Goal: Check status: Check status

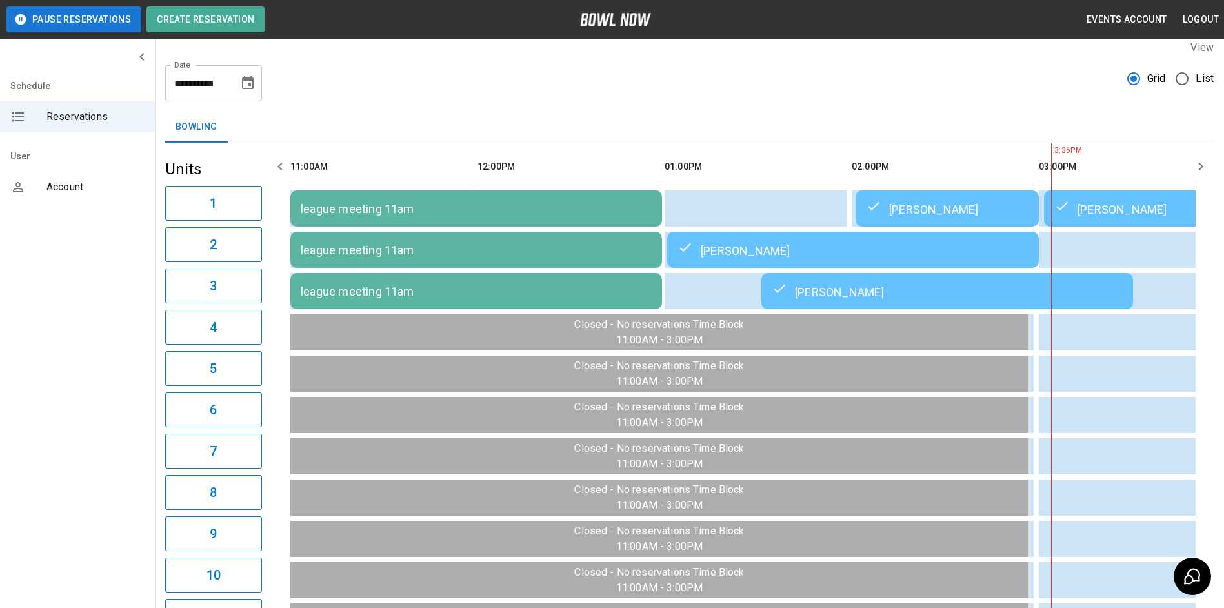
scroll to position [0, 748]
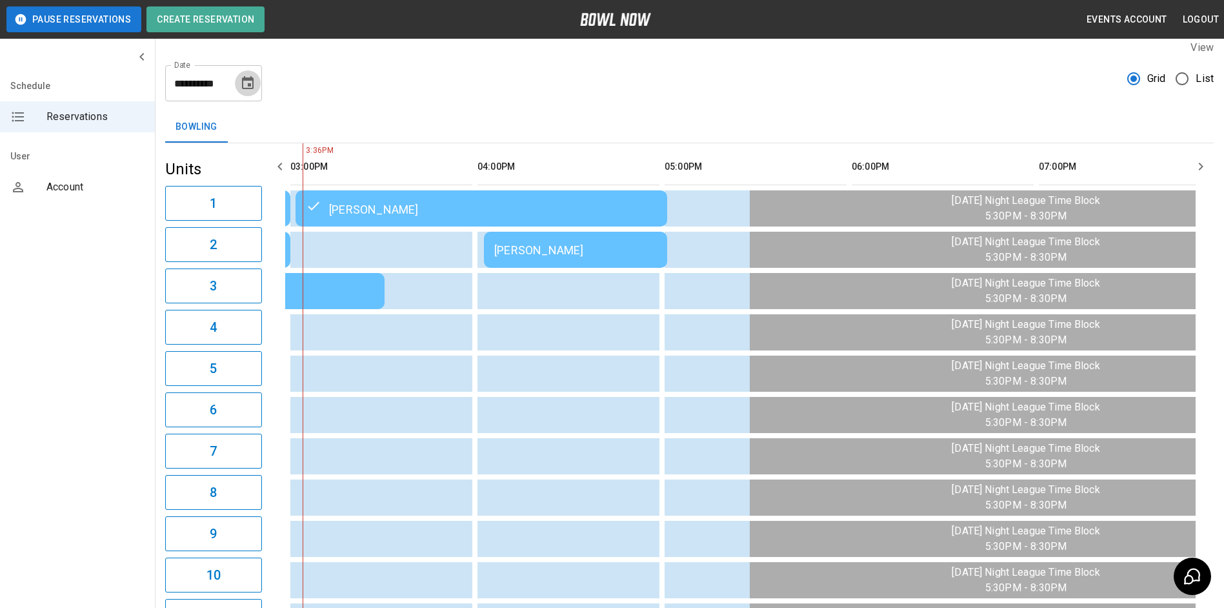
click at [244, 81] on icon "Choose date, selected date is Aug 15, 2025" at bounding box center [248, 82] width 12 height 13
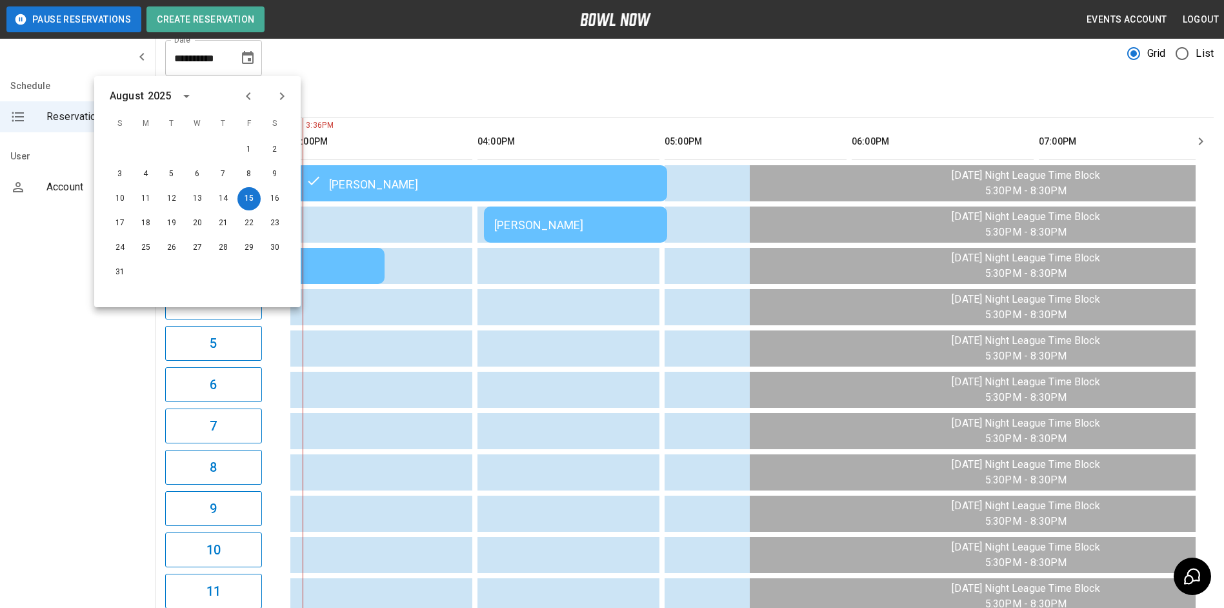
scroll to position [0, 0]
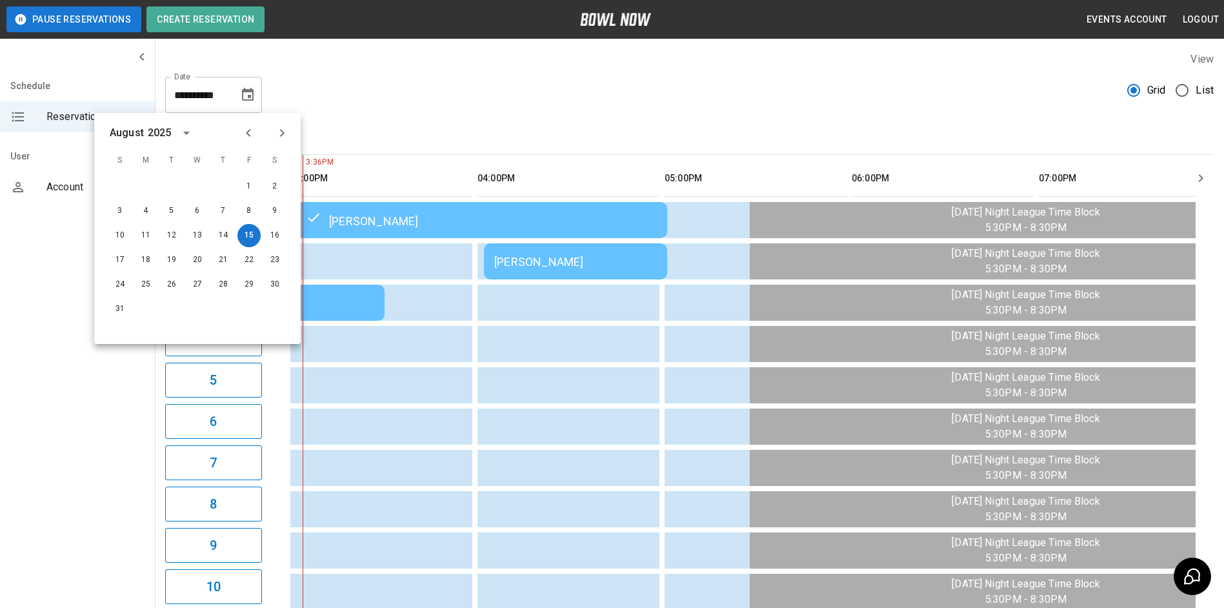
click at [1208, 177] on icon "button" at bounding box center [1200, 177] width 15 height 15
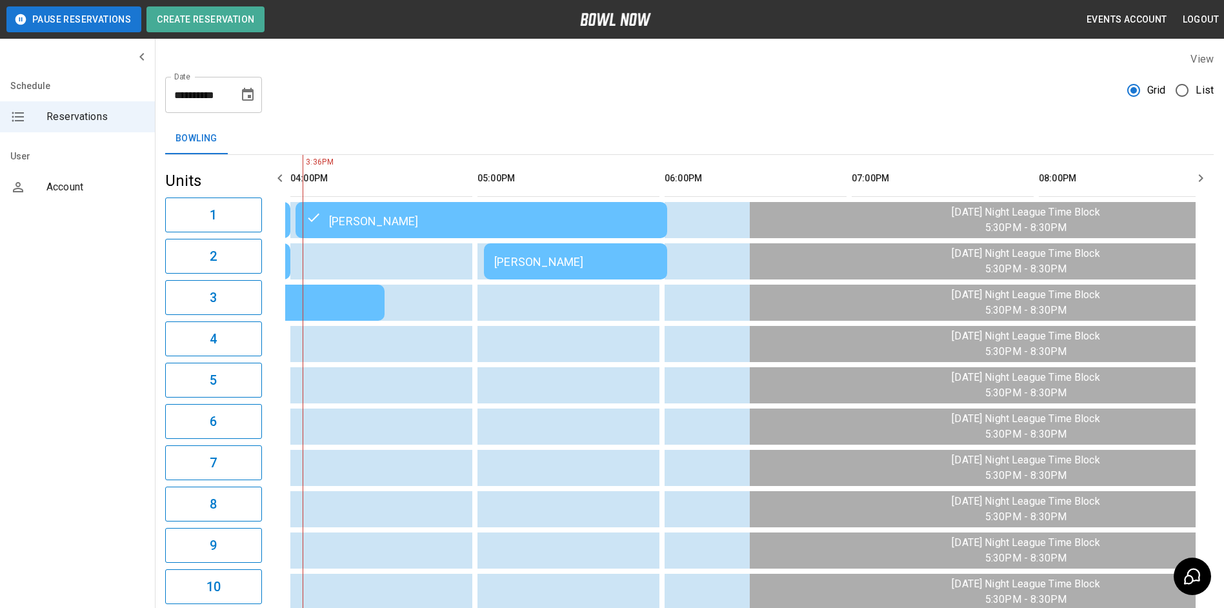
scroll to position [0, 935]
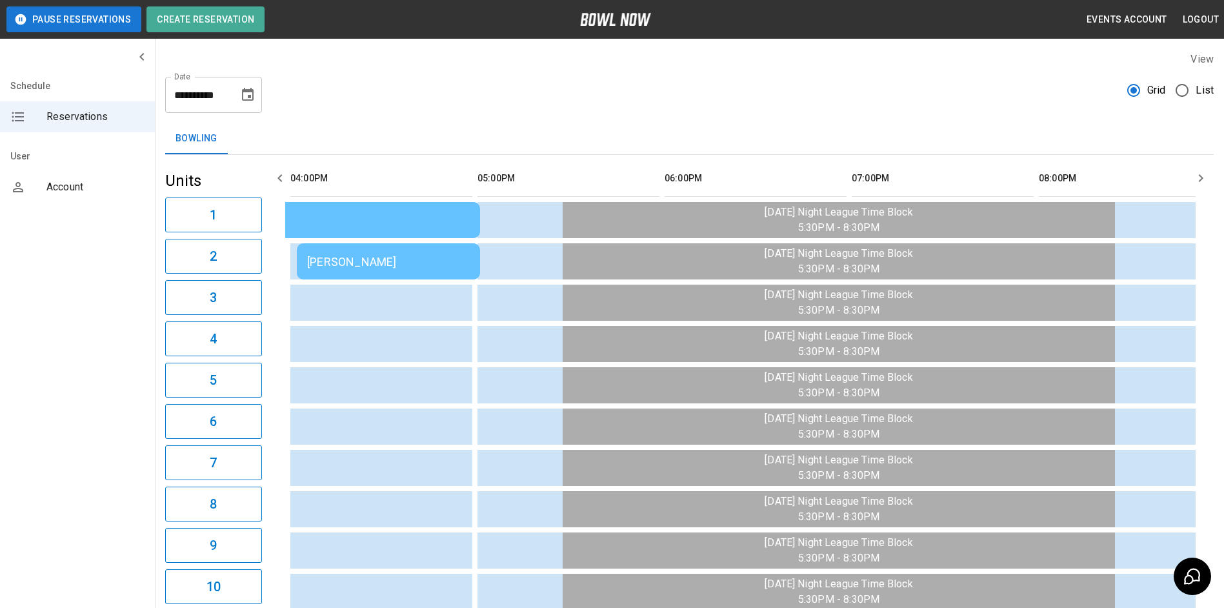
click at [1208, 177] on icon "button" at bounding box center [1200, 177] width 15 height 15
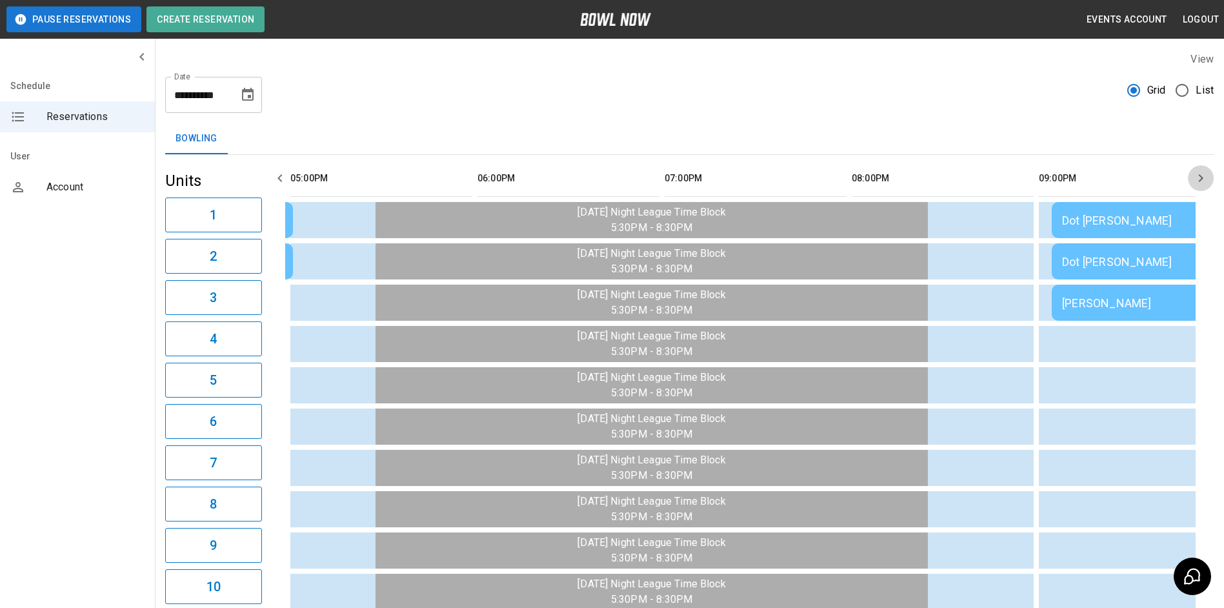
click at [1208, 177] on icon "button" at bounding box center [1200, 177] width 15 height 15
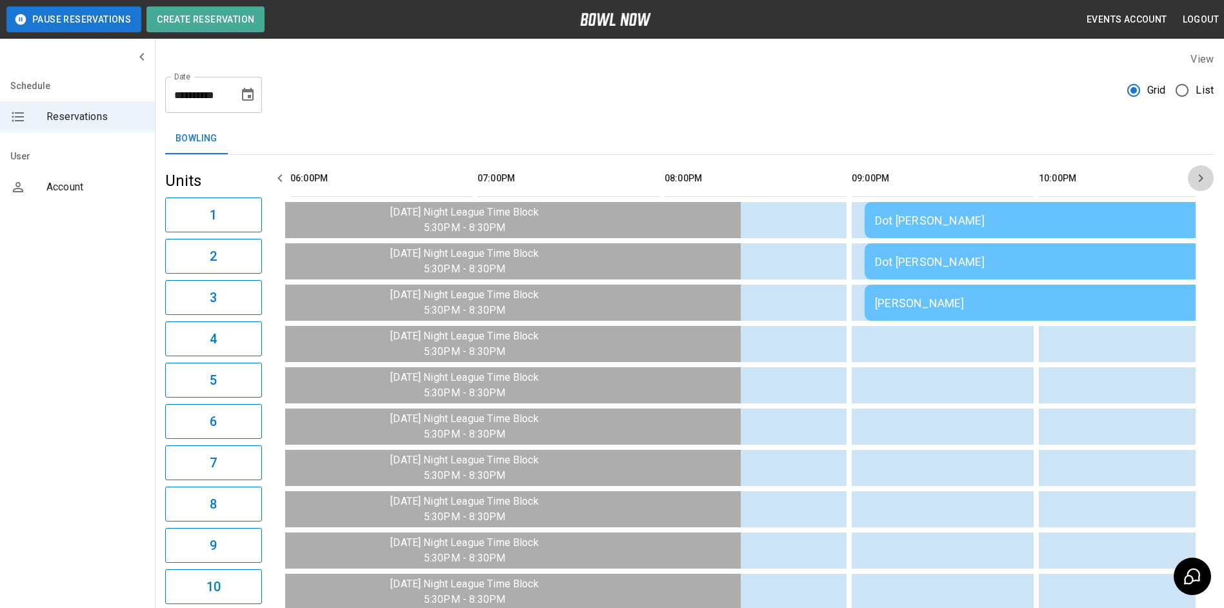
click at [1207, 177] on icon "button" at bounding box center [1200, 177] width 15 height 15
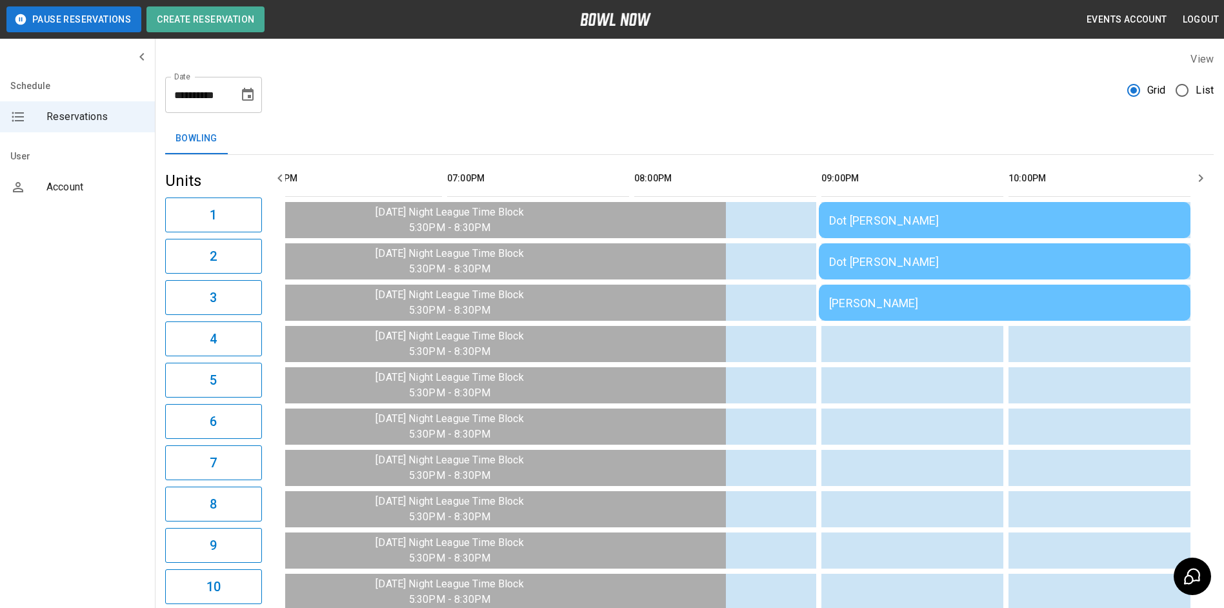
click at [1206, 177] on icon "button" at bounding box center [1200, 177] width 15 height 15
click at [943, 304] on div "[PERSON_NAME]" at bounding box center [1004, 303] width 351 height 14
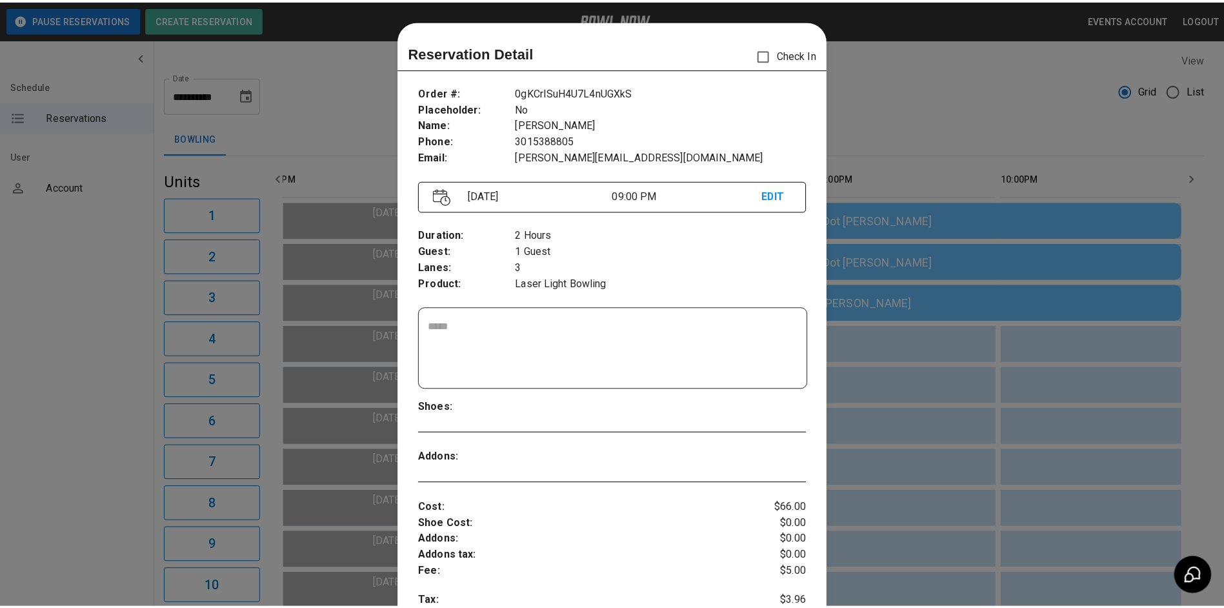
scroll to position [21, 0]
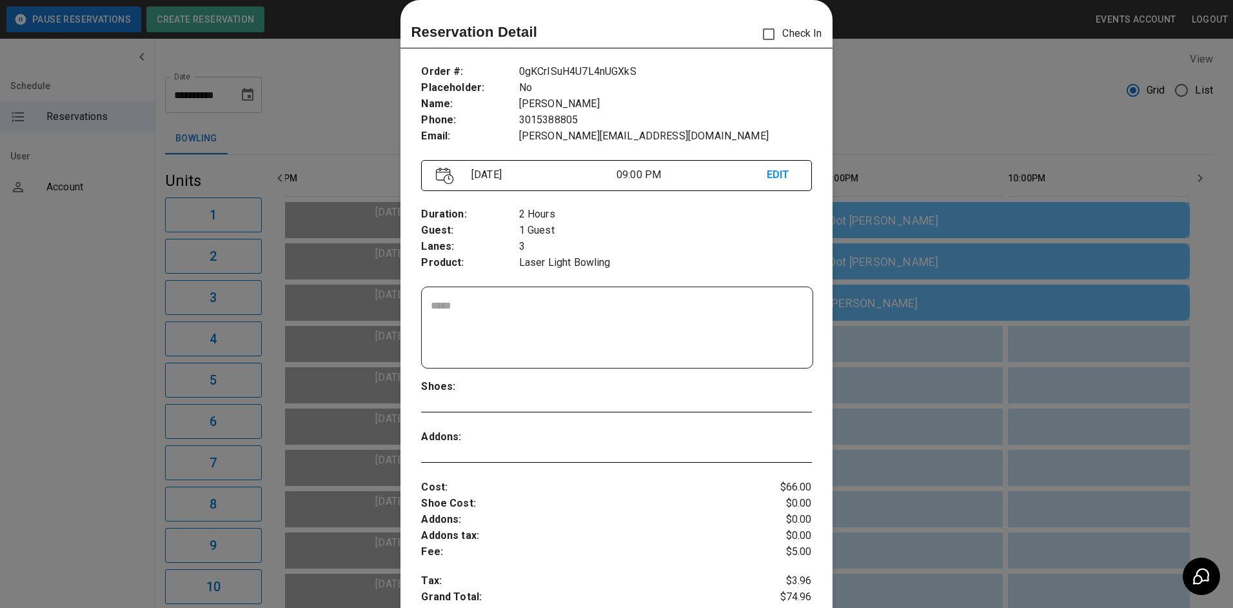
click at [904, 120] on div at bounding box center [616, 304] width 1233 height 608
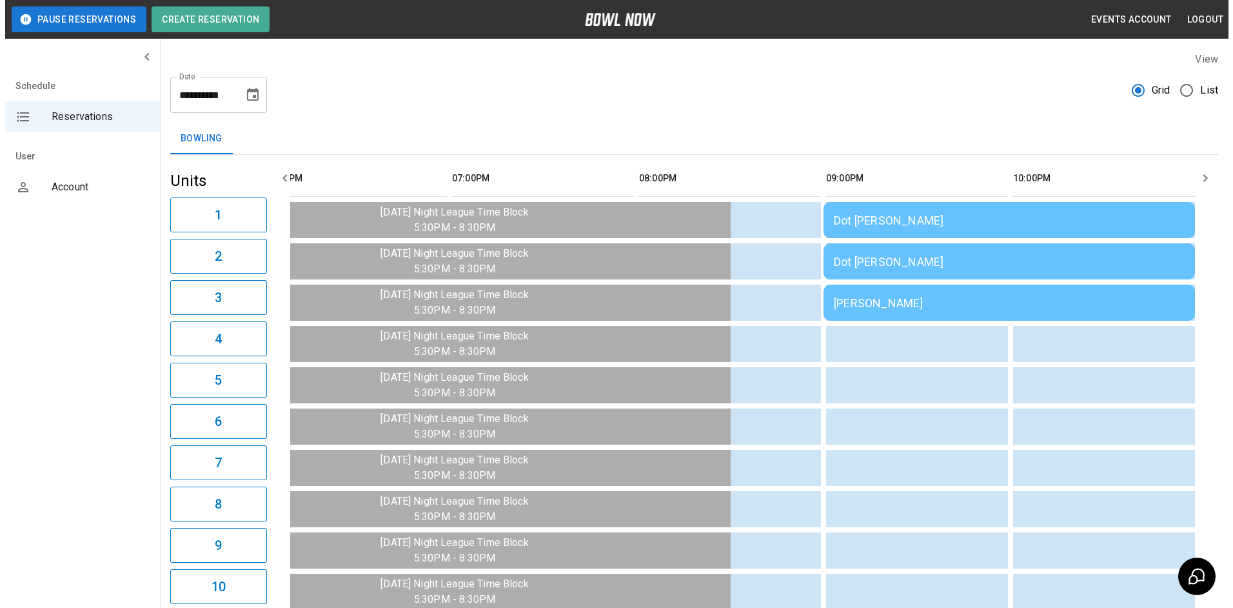
scroll to position [0, 1346]
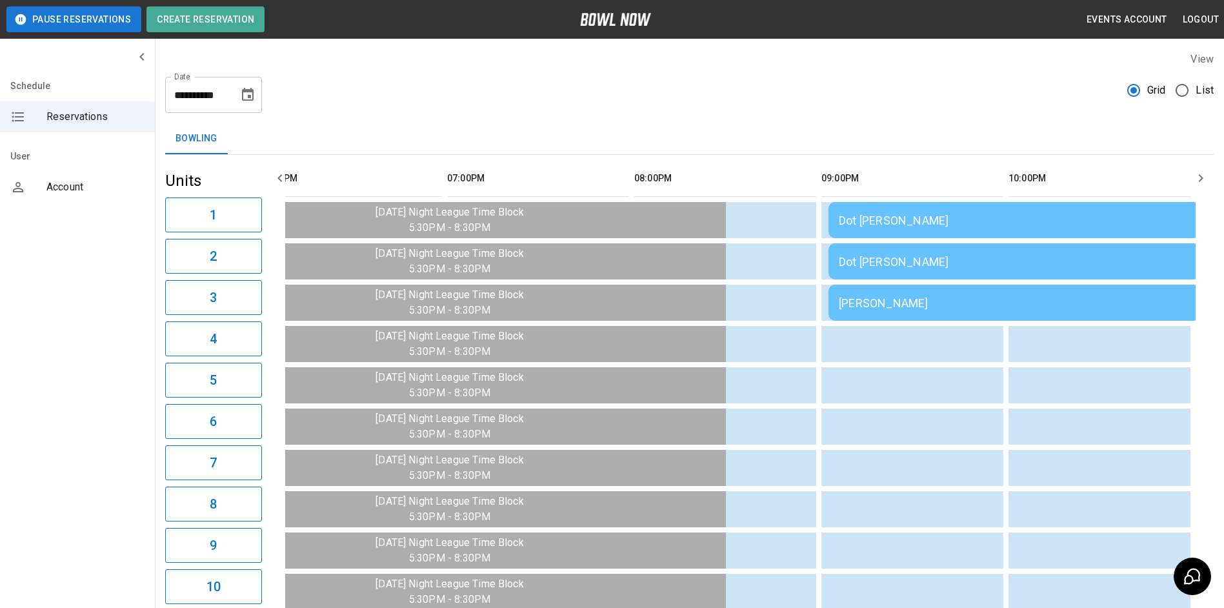
click at [908, 238] on td "Dot [PERSON_NAME]" at bounding box center [1014, 220] width 372 height 36
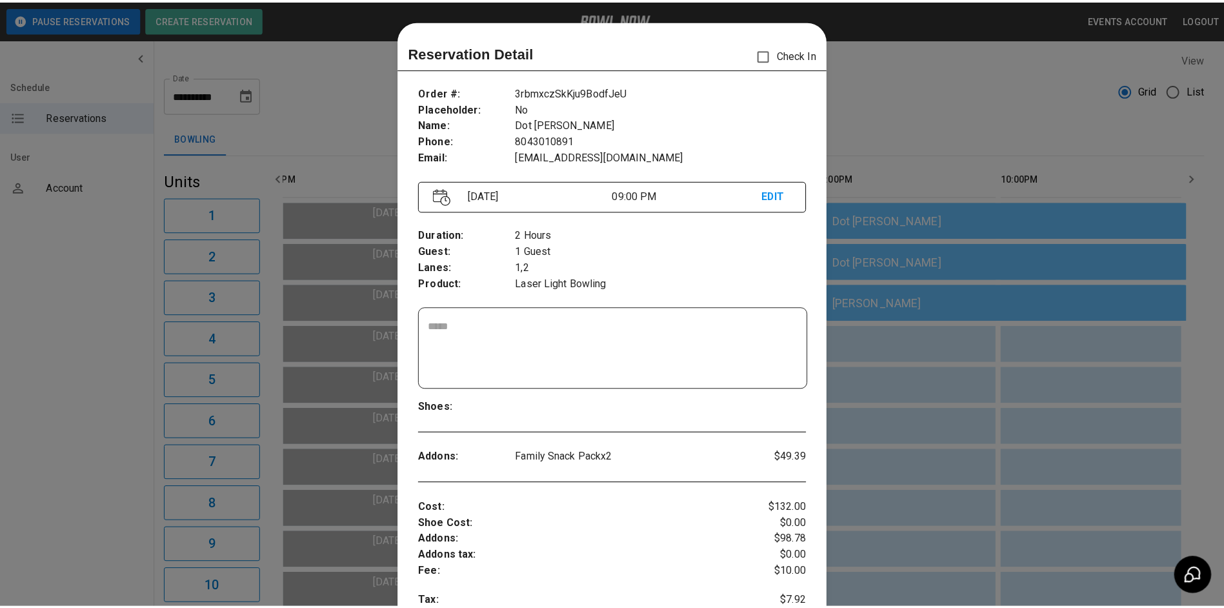
scroll to position [21, 0]
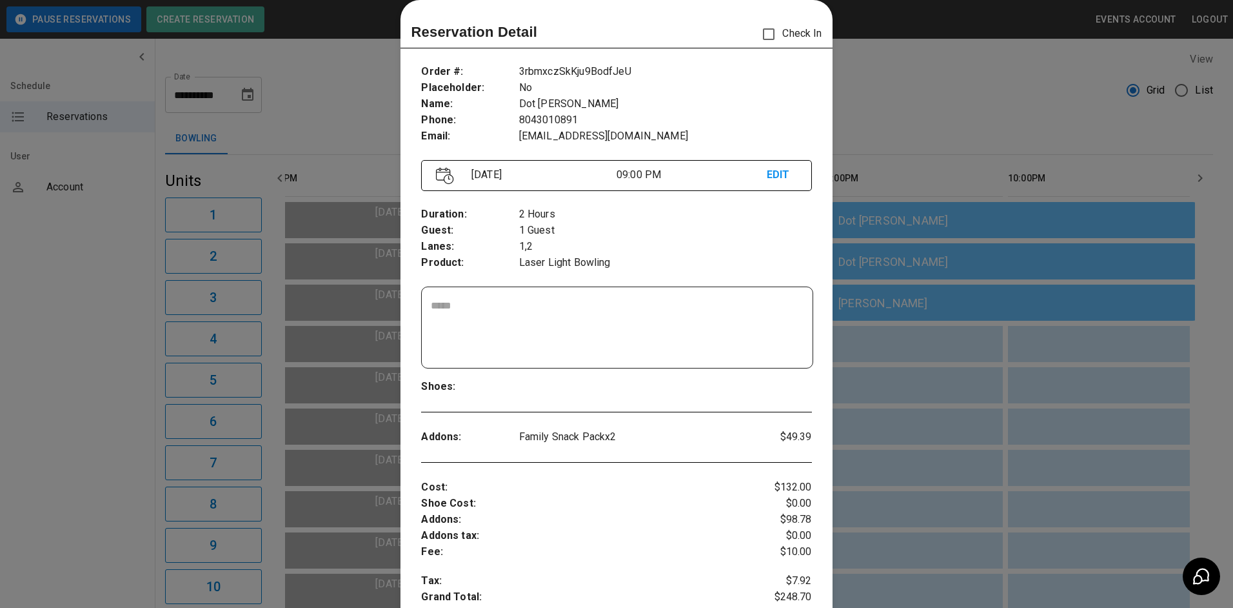
click at [901, 128] on div at bounding box center [616, 304] width 1233 height 608
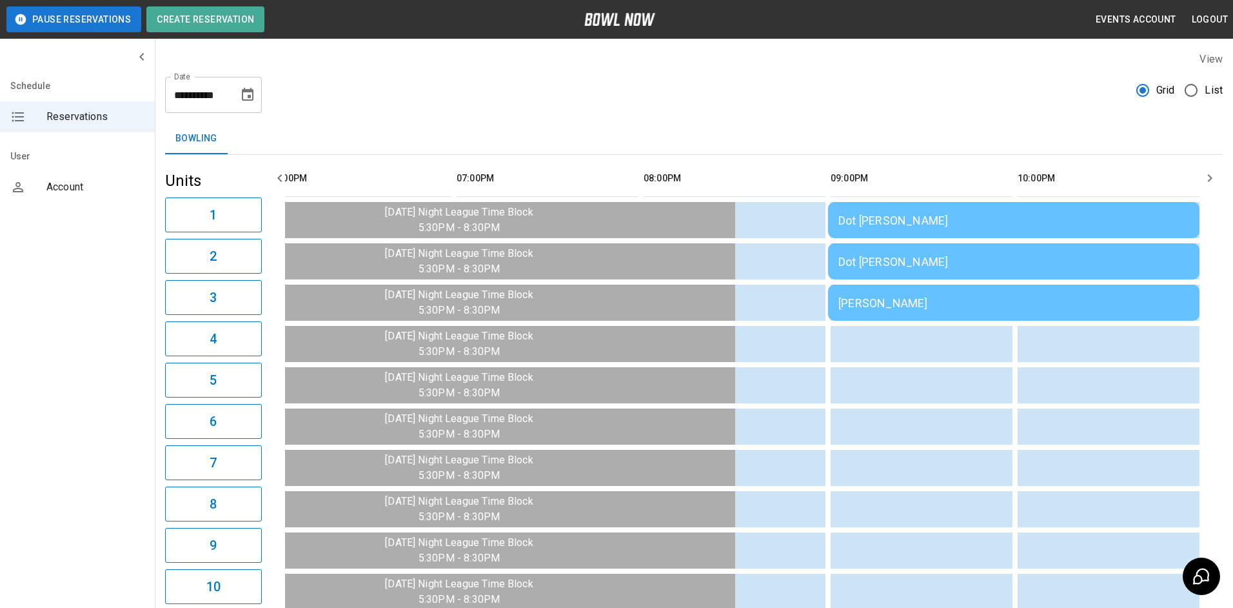
scroll to position [0, 1315]
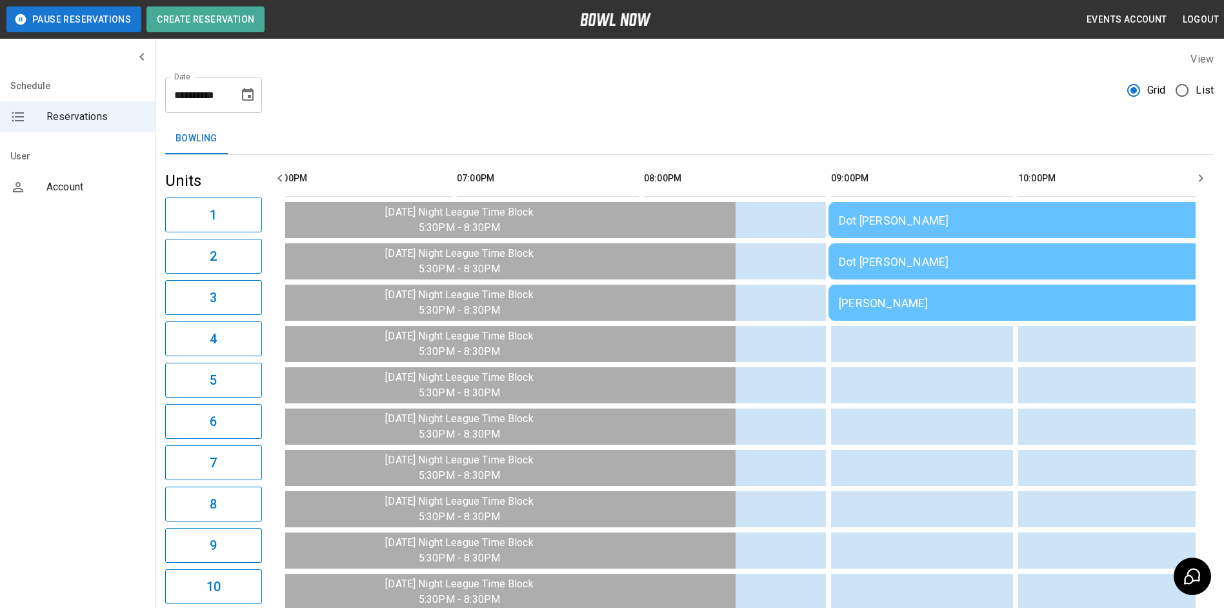
click at [893, 226] on div "Dot [PERSON_NAME]" at bounding box center [1014, 221] width 351 height 14
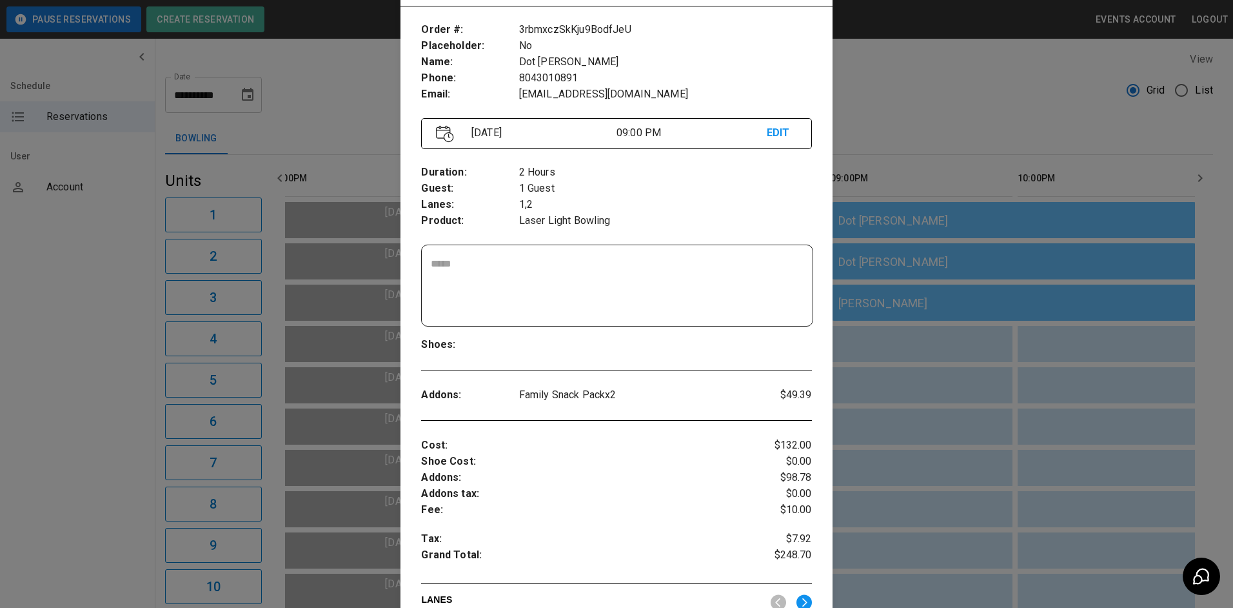
scroll to position [85, 0]
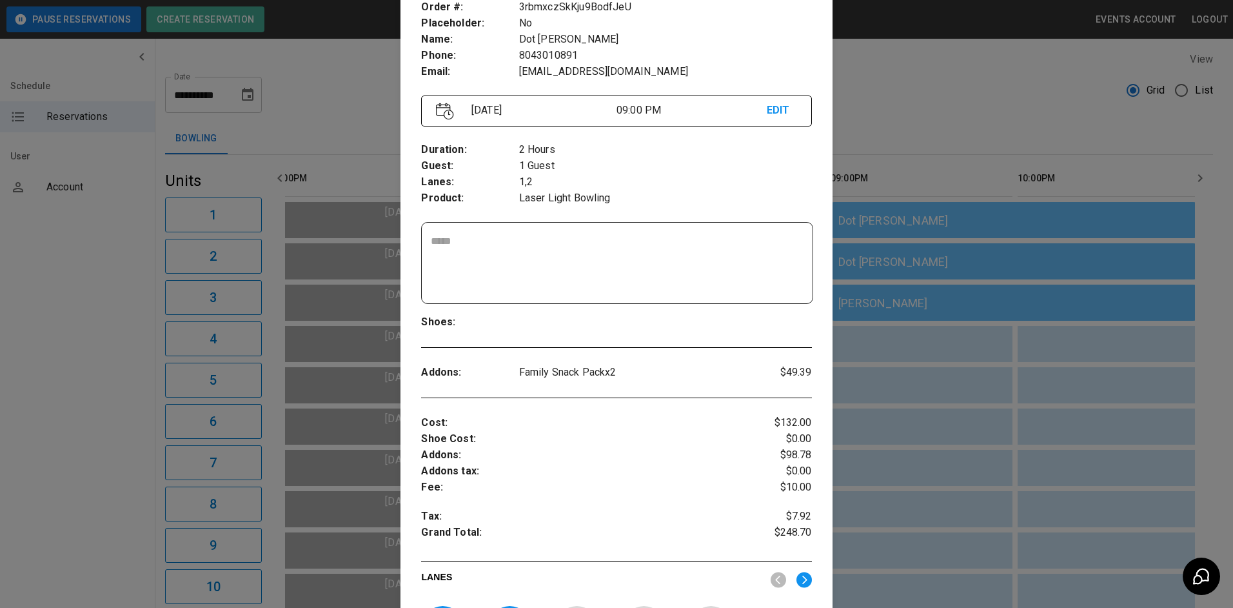
drag, startPoint x: 968, startPoint y: 93, endPoint x: 930, endPoint y: 197, distance: 111.4
click at [968, 95] on div at bounding box center [616, 304] width 1233 height 608
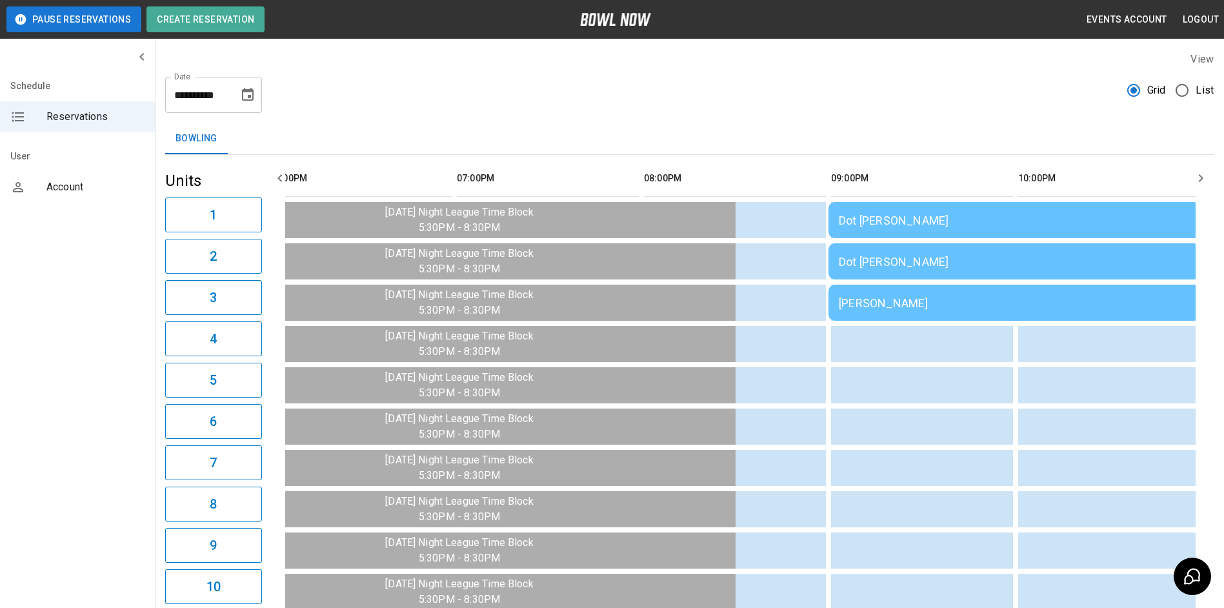
click at [908, 238] on td "Dot [PERSON_NAME]" at bounding box center [1014, 220] width 372 height 36
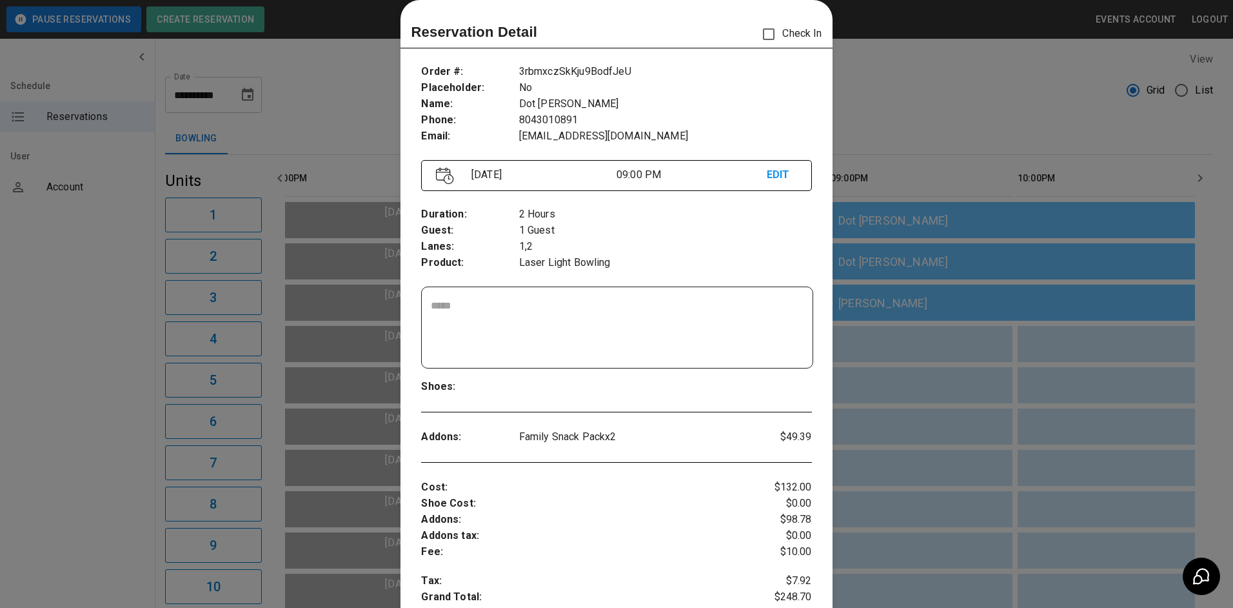
drag, startPoint x: 950, startPoint y: 112, endPoint x: 949, endPoint y: 127, distance: 15.5
click at [950, 117] on div at bounding box center [616, 304] width 1233 height 608
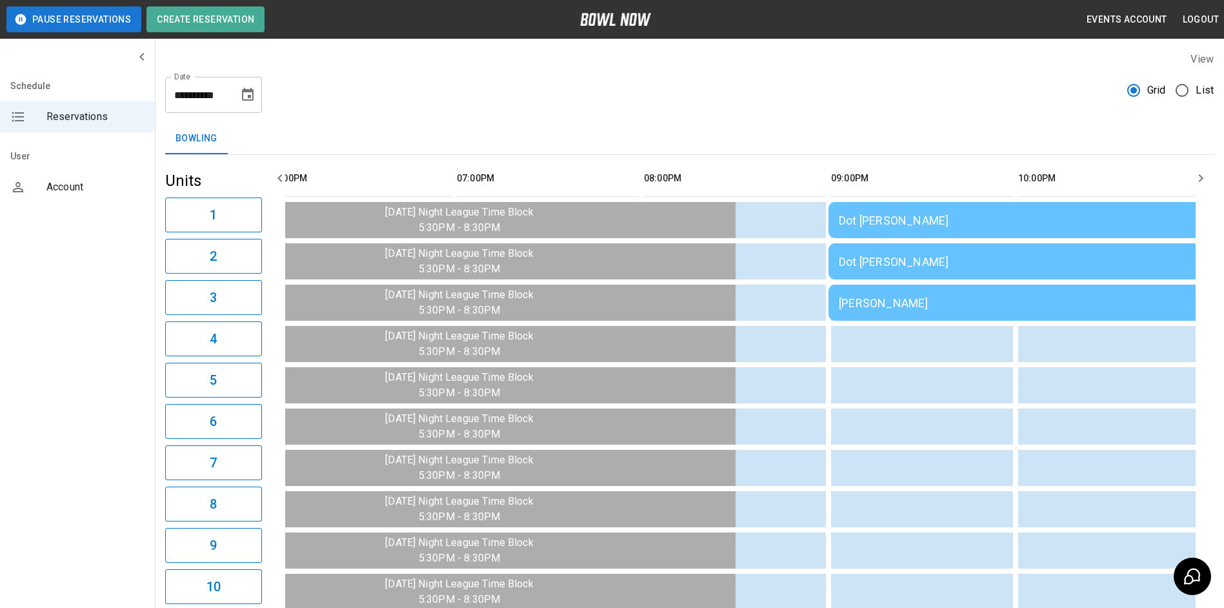
click at [921, 299] on div "[PERSON_NAME]" at bounding box center [1014, 303] width 351 height 14
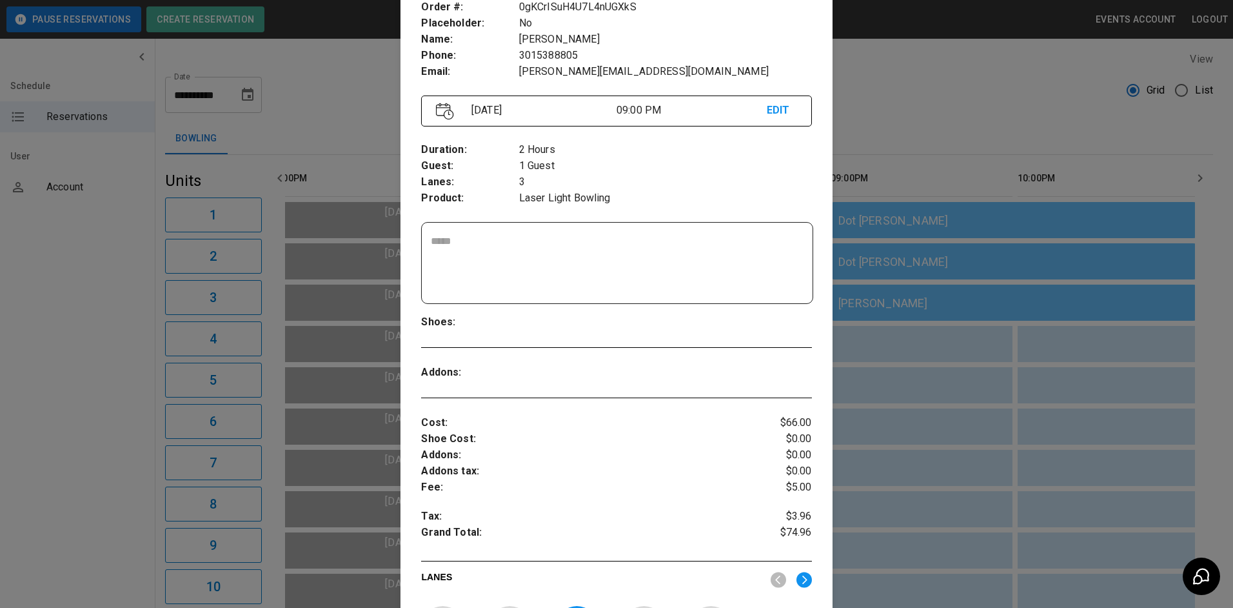
click at [923, 156] on div at bounding box center [616, 304] width 1233 height 608
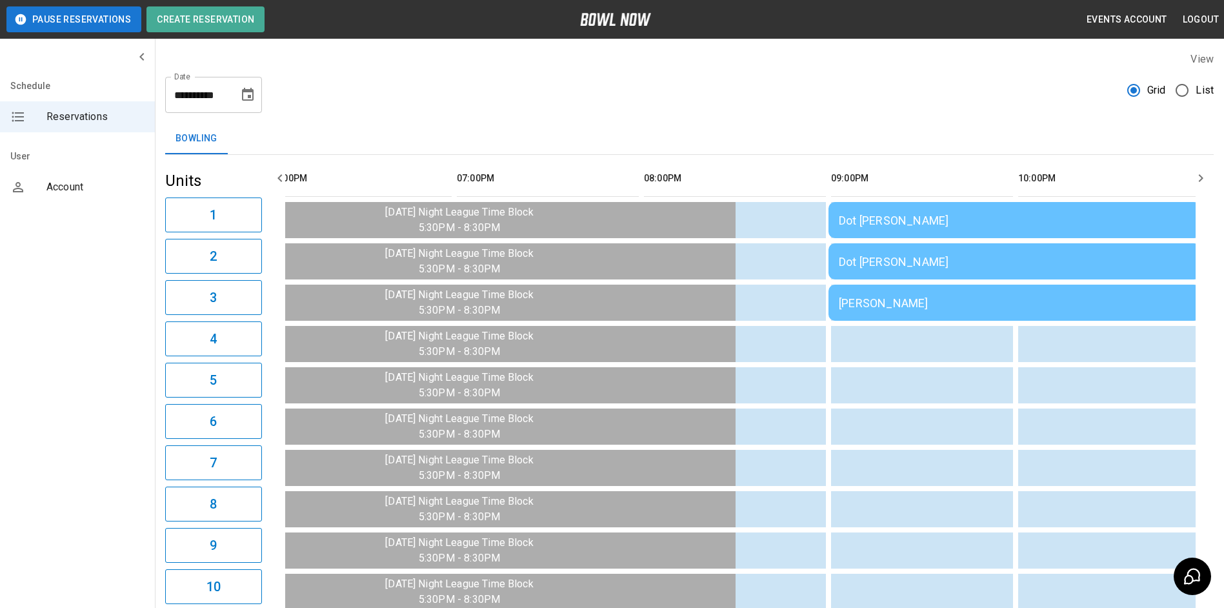
click at [250, 88] on icon "Choose date, selected date is Aug 15, 2025" at bounding box center [248, 94] width 12 height 13
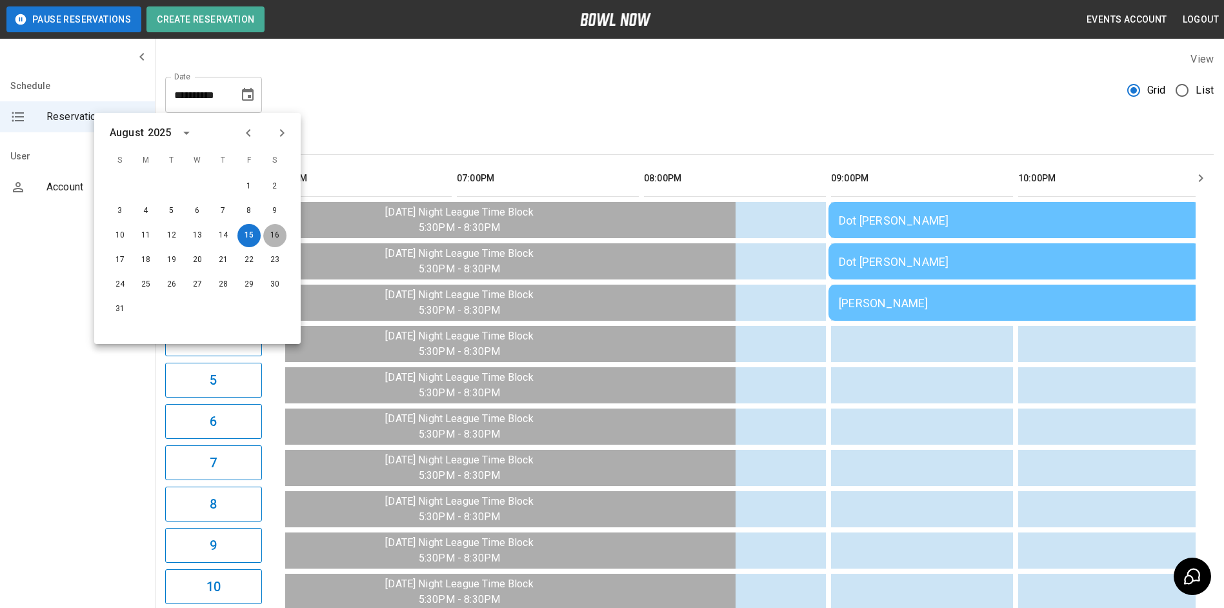
click at [279, 236] on button "16" at bounding box center [274, 235] width 23 height 23
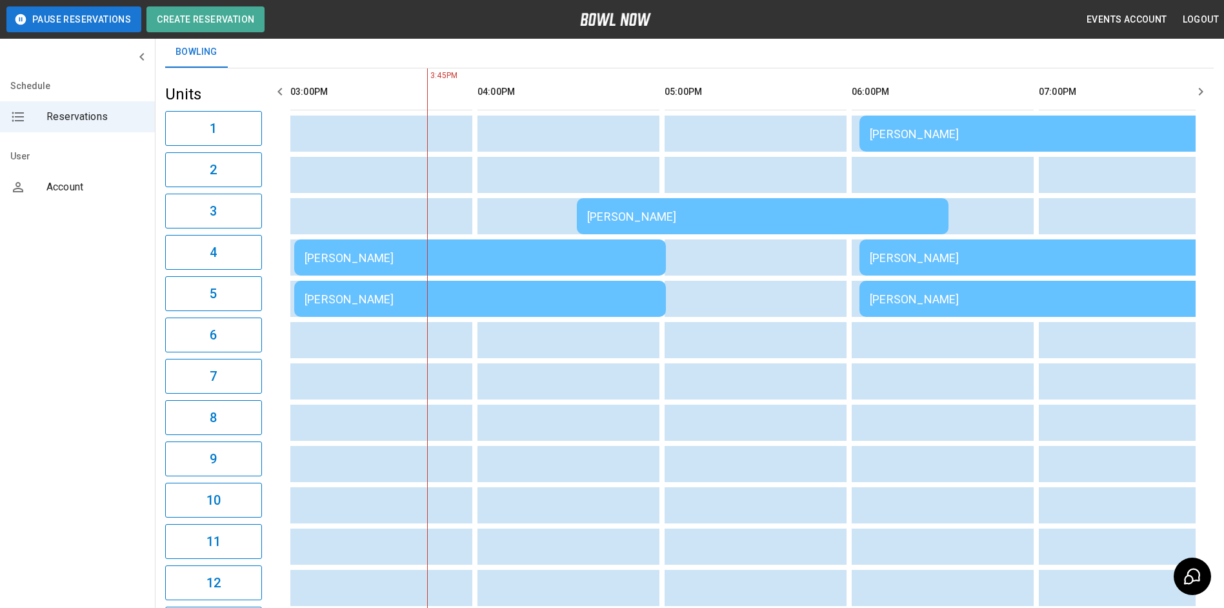
scroll to position [0, 0]
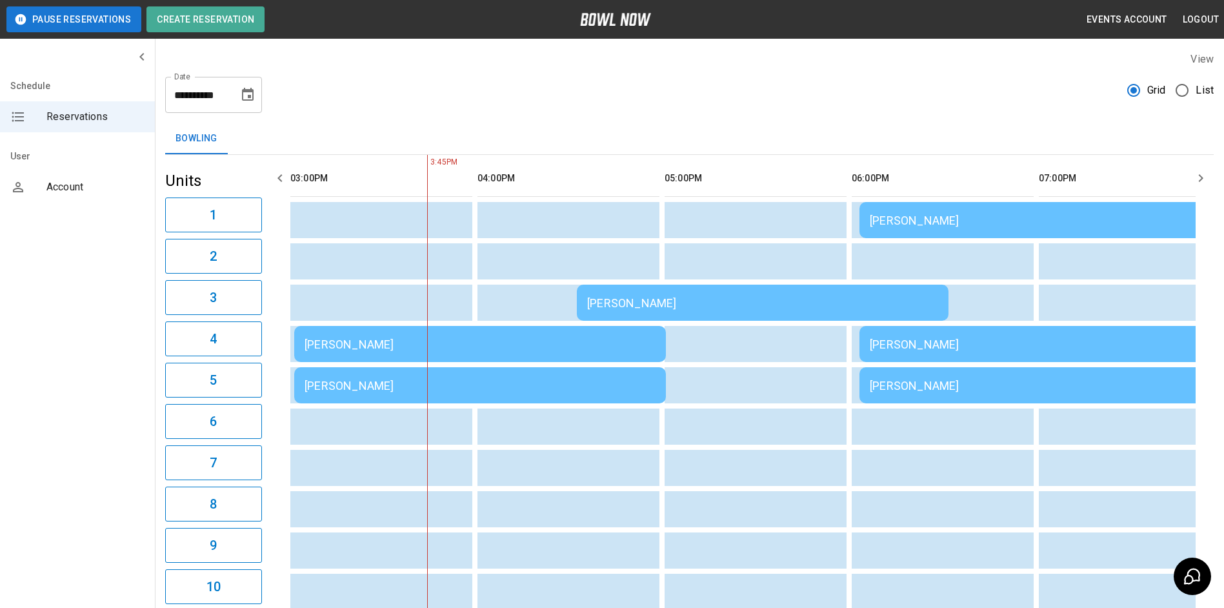
click at [277, 185] on icon "button" at bounding box center [279, 177] width 15 height 15
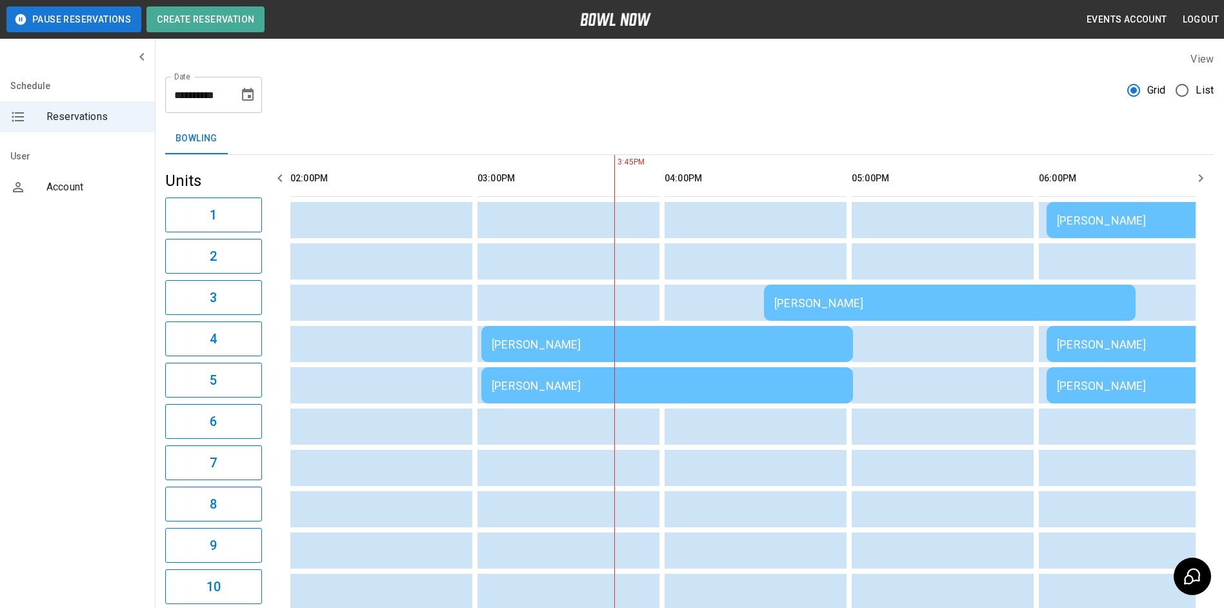
click at [278, 185] on icon "button" at bounding box center [279, 177] width 15 height 15
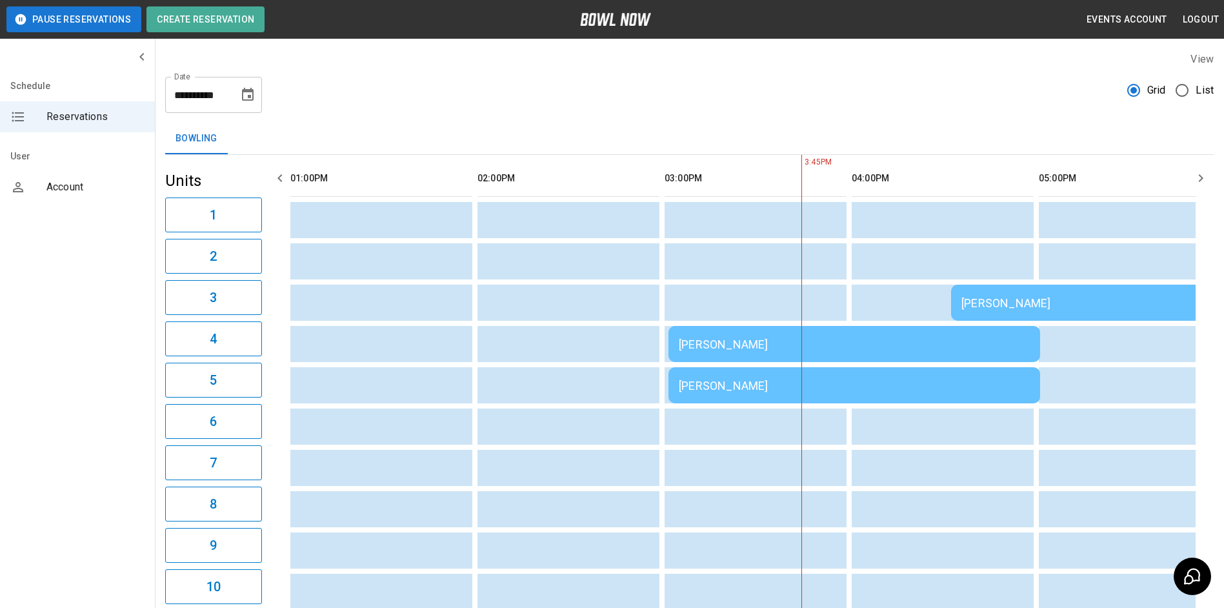
click at [279, 184] on icon "button" at bounding box center [279, 177] width 15 height 15
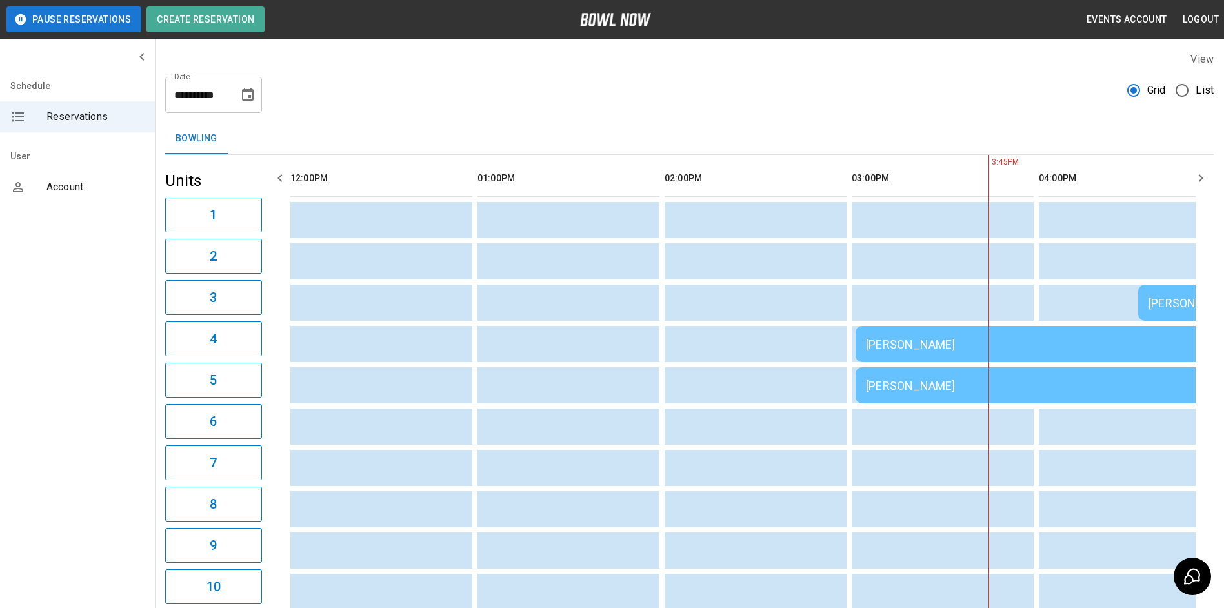
click at [279, 184] on icon "button" at bounding box center [279, 177] width 15 height 15
click at [1195, 183] on icon "button" at bounding box center [1200, 177] width 15 height 15
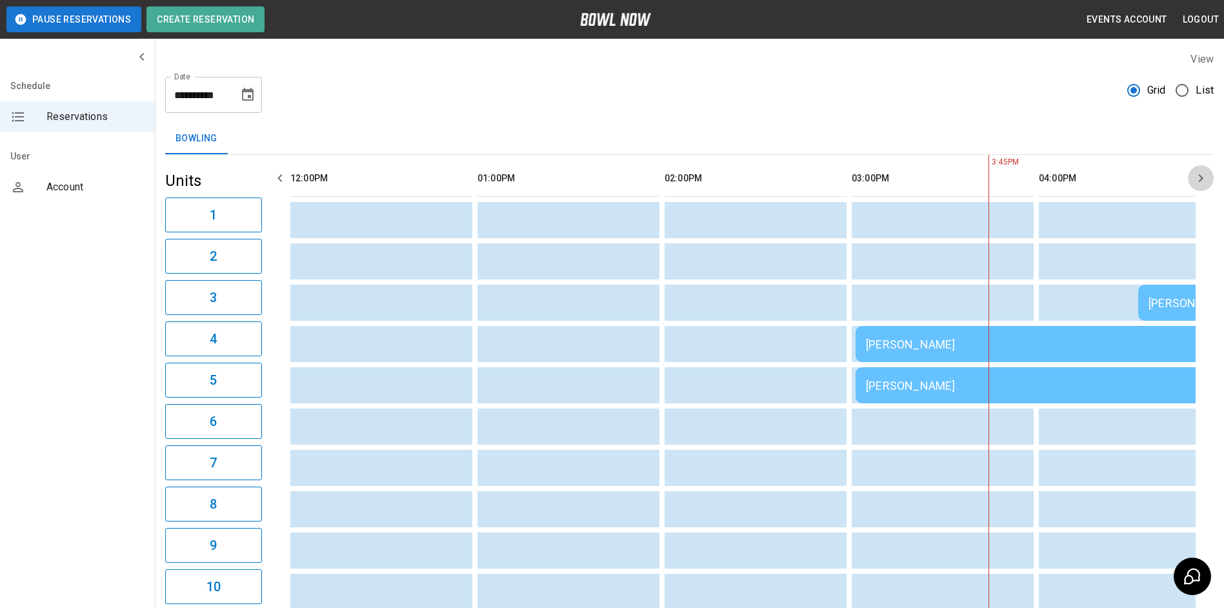
scroll to position [0, 187]
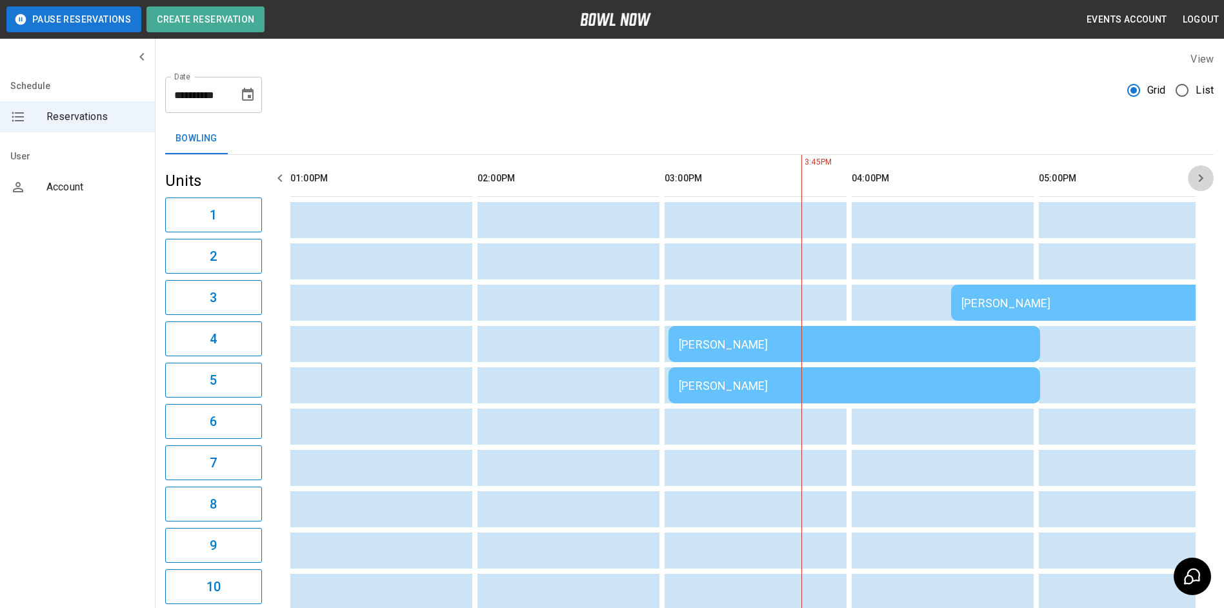
click at [1195, 183] on icon "button" at bounding box center [1200, 177] width 15 height 15
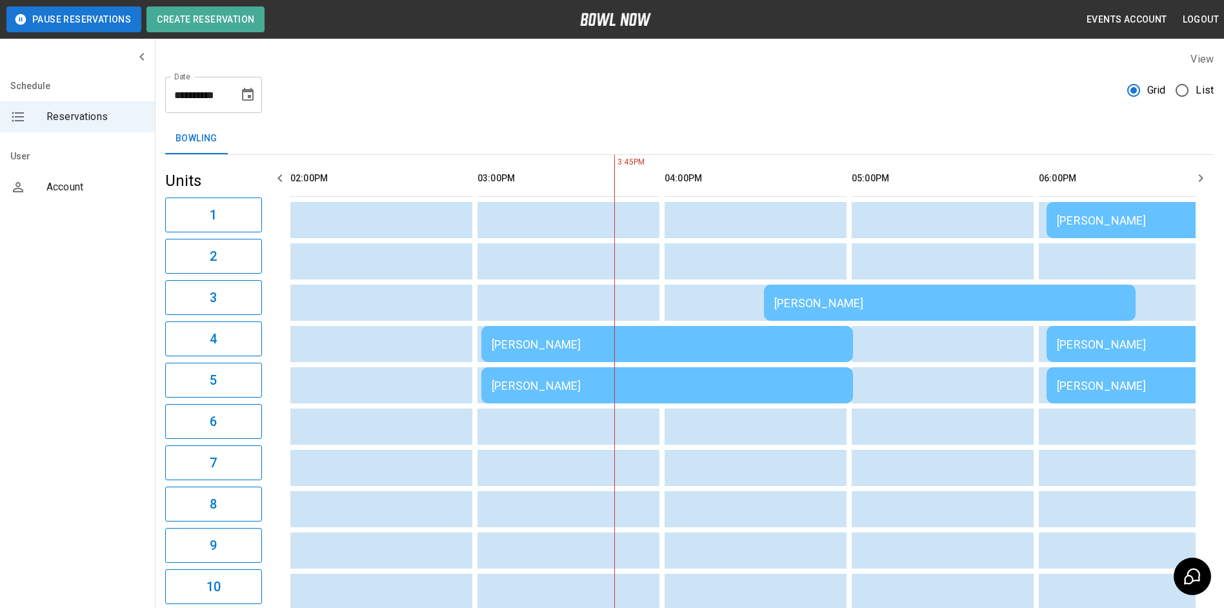
click at [1197, 182] on icon "button" at bounding box center [1200, 177] width 15 height 15
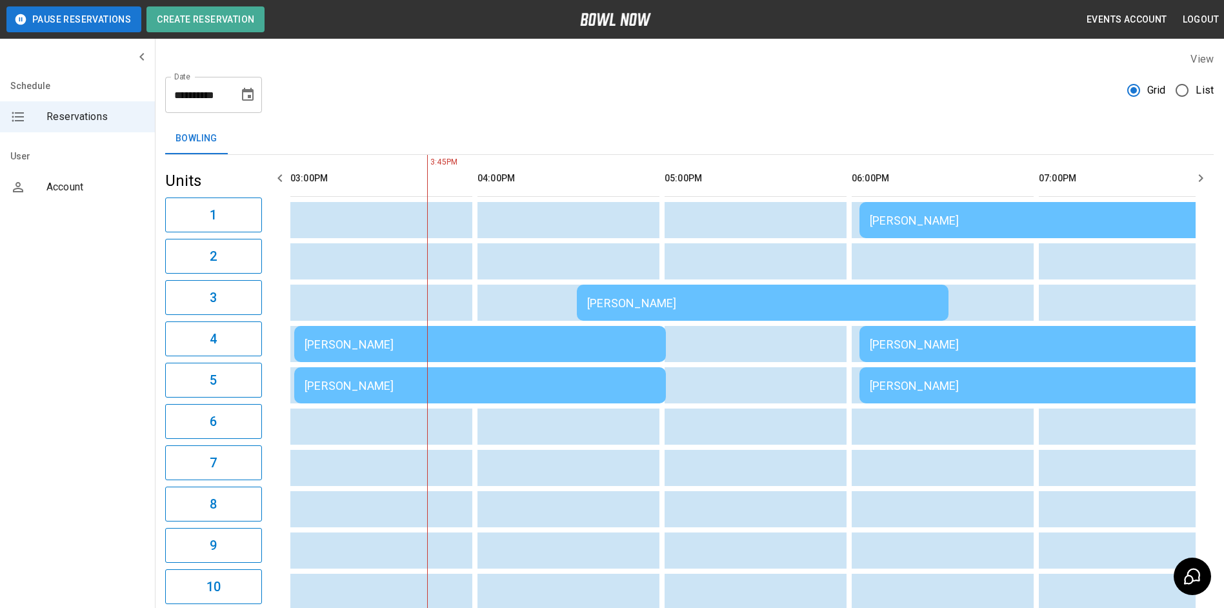
click at [1197, 182] on icon "button" at bounding box center [1200, 177] width 15 height 15
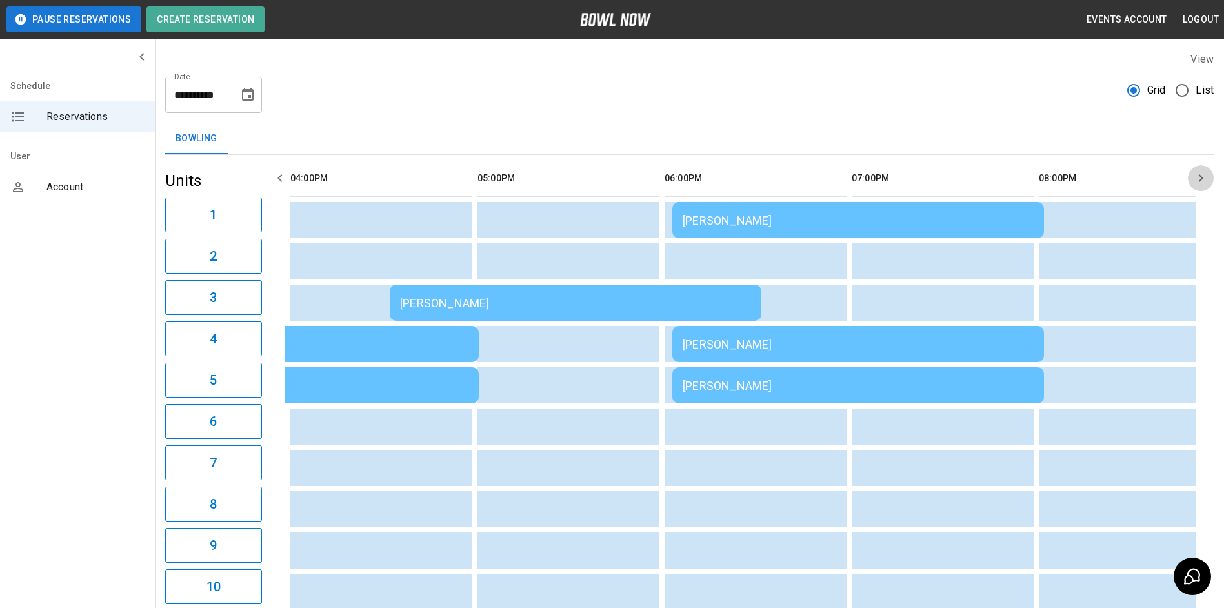
click at [1197, 182] on icon "button" at bounding box center [1200, 177] width 15 height 15
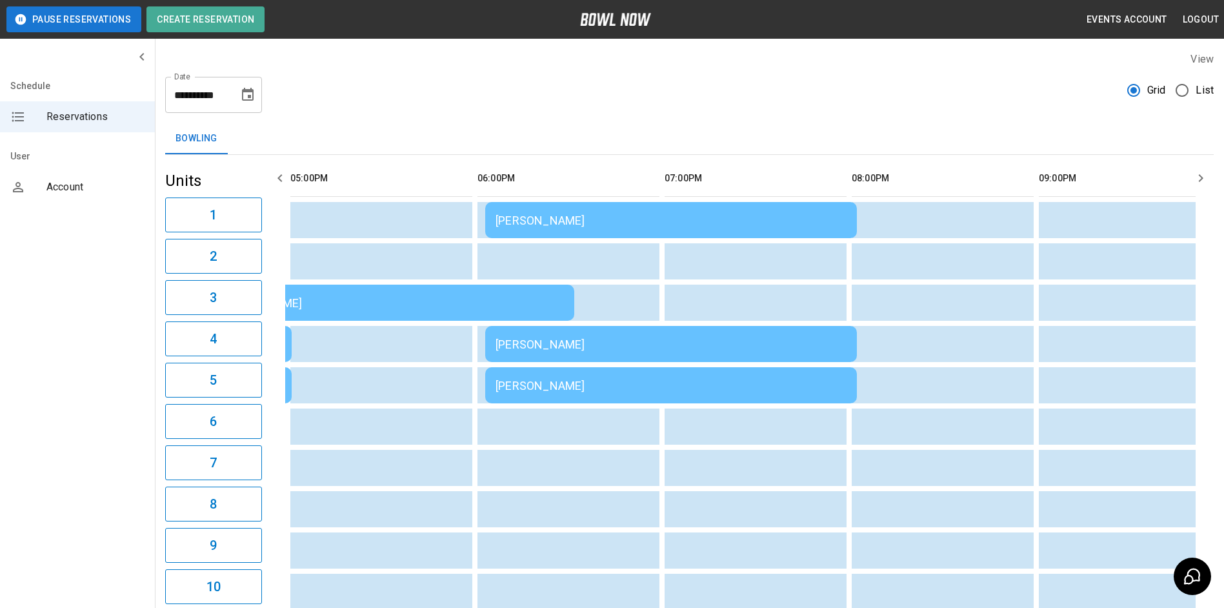
click at [1197, 182] on icon "button" at bounding box center [1200, 177] width 15 height 15
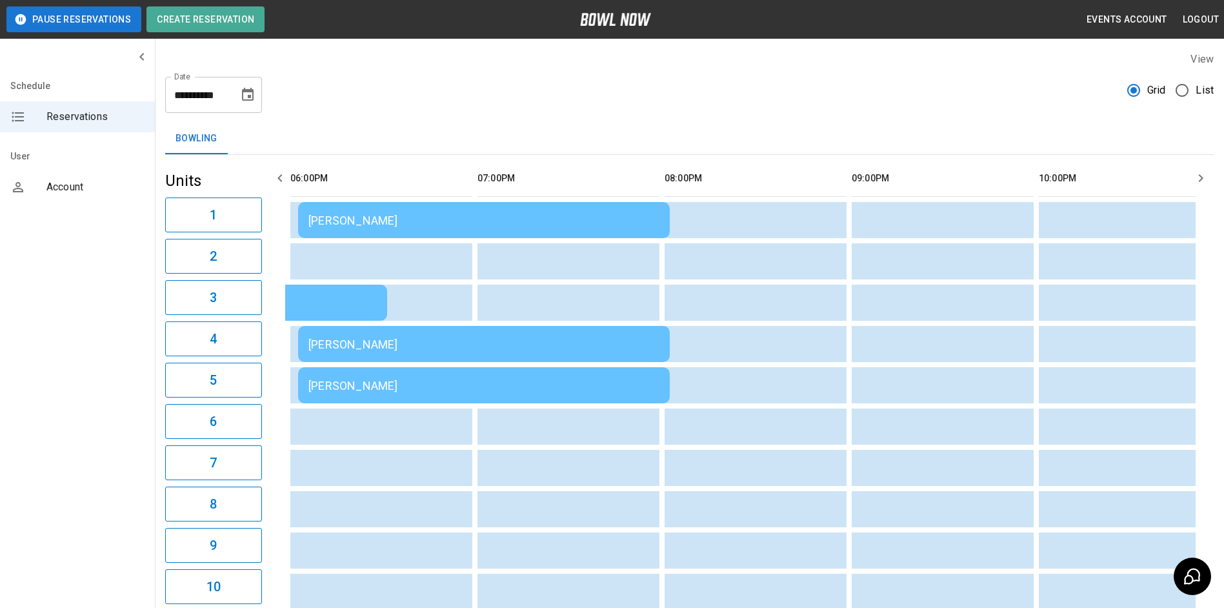
click at [1197, 182] on icon "button" at bounding box center [1200, 177] width 15 height 15
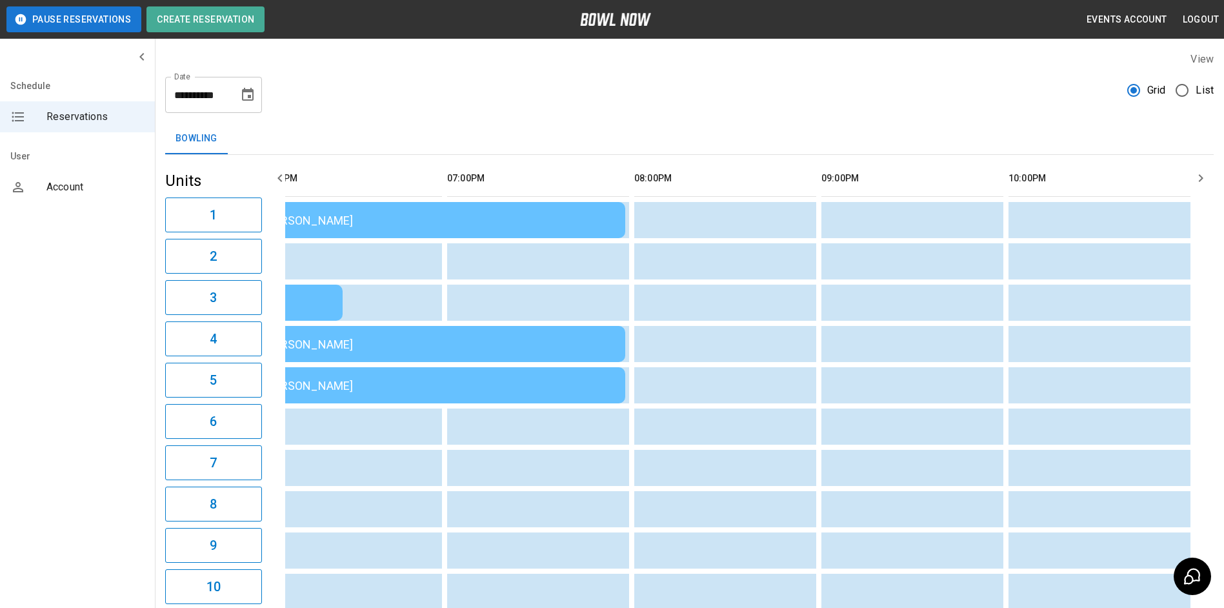
click at [1197, 182] on icon "button" at bounding box center [1200, 177] width 15 height 15
click at [275, 177] on icon "button" at bounding box center [279, 177] width 15 height 15
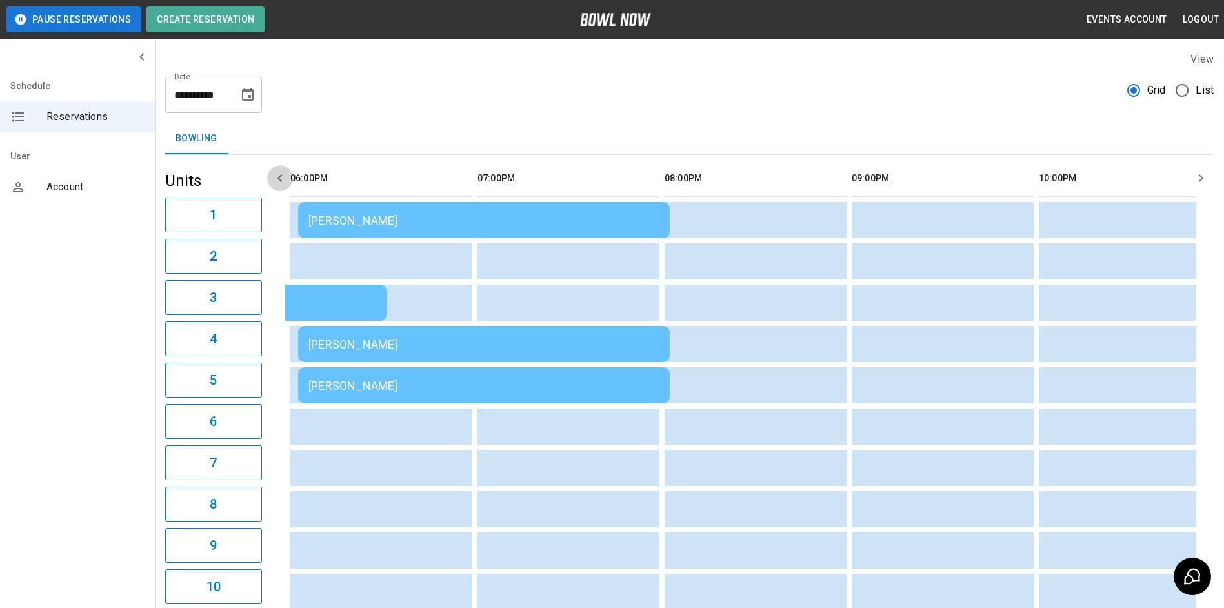
click at [275, 177] on icon "button" at bounding box center [279, 177] width 15 height 15
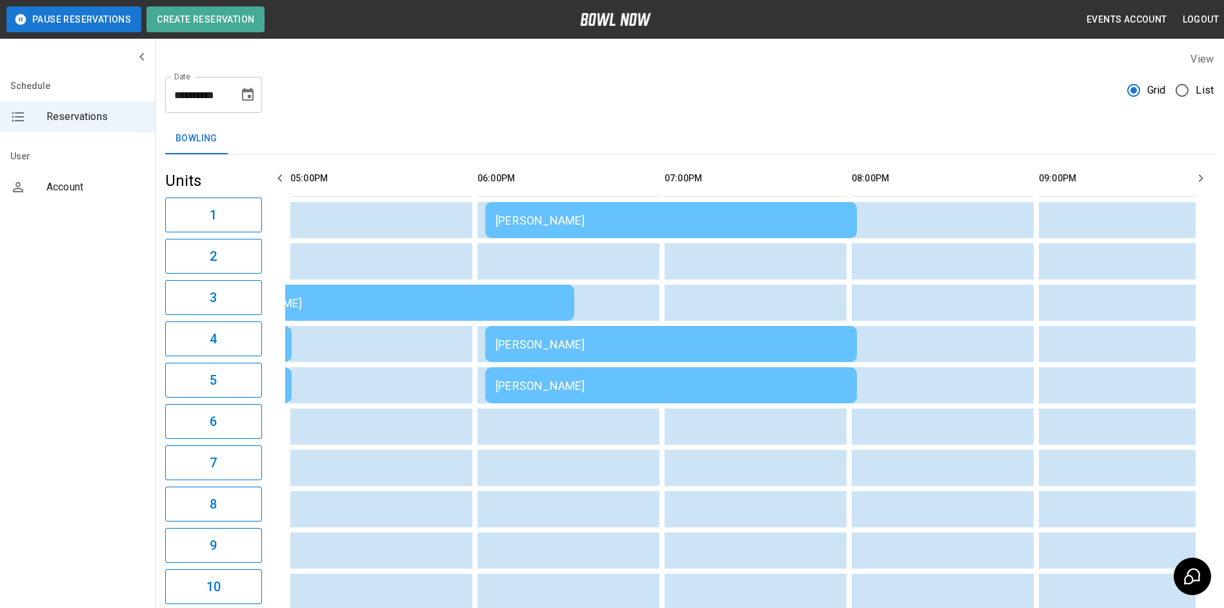
click at [277, 176] on icon "button" at bounding box center [279, 177] width 15 height 15
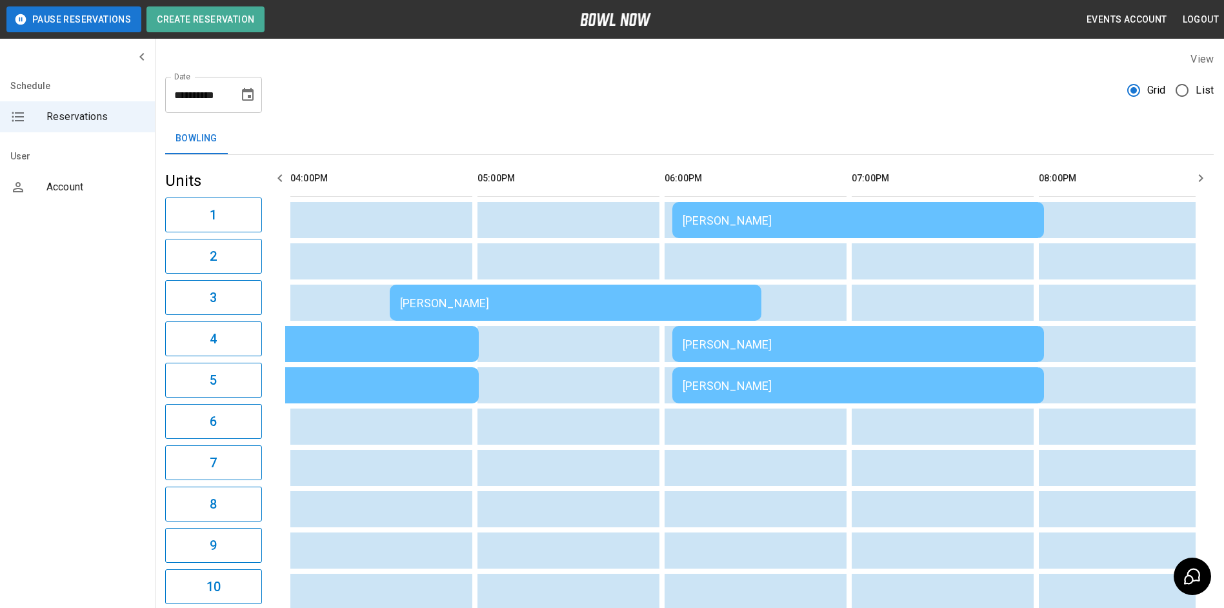
click at [745, 235] on td "[PERSON_NAME]" at bounding box center [858, 220] width 372 height 36
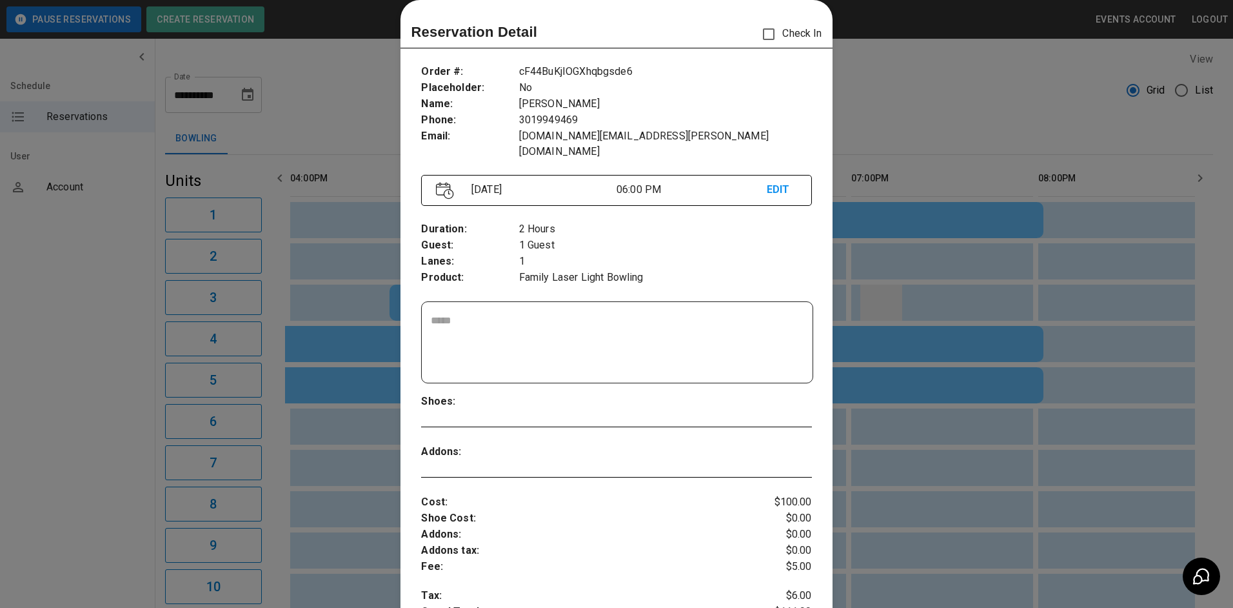
click at [899, 261] on div at bounding box center [616, 304] width 1233 height 608
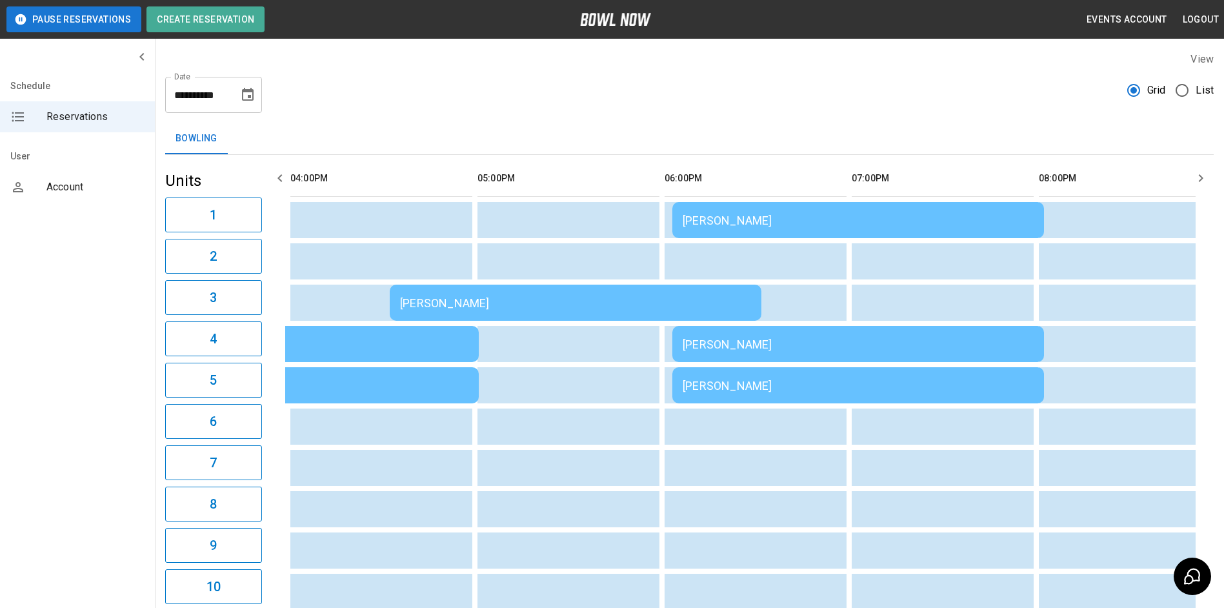
click at [857, 335] on td "[PERSON_NAME]" at bounding box center [858, 344] width 372 height 36
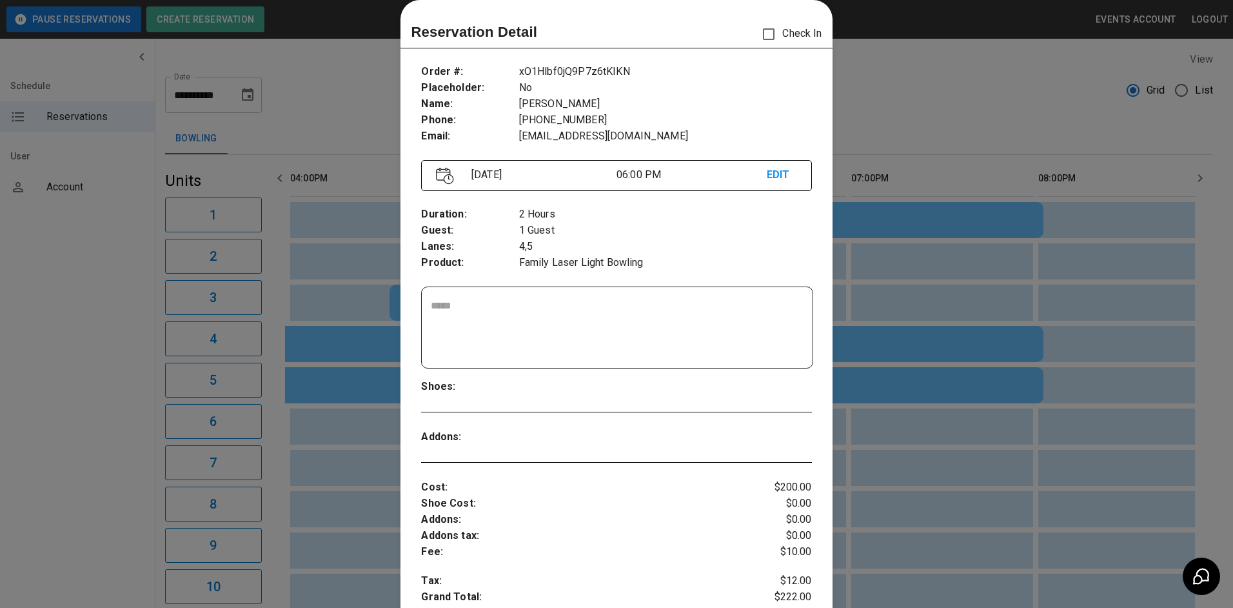
drag, startPoint x: 936, startPoint y: 295, endPoint x: 840, endPoint y: 386, distance: 131.9
click at [933, 295] on div at bounding box center [616, 304] width 1233 height 608
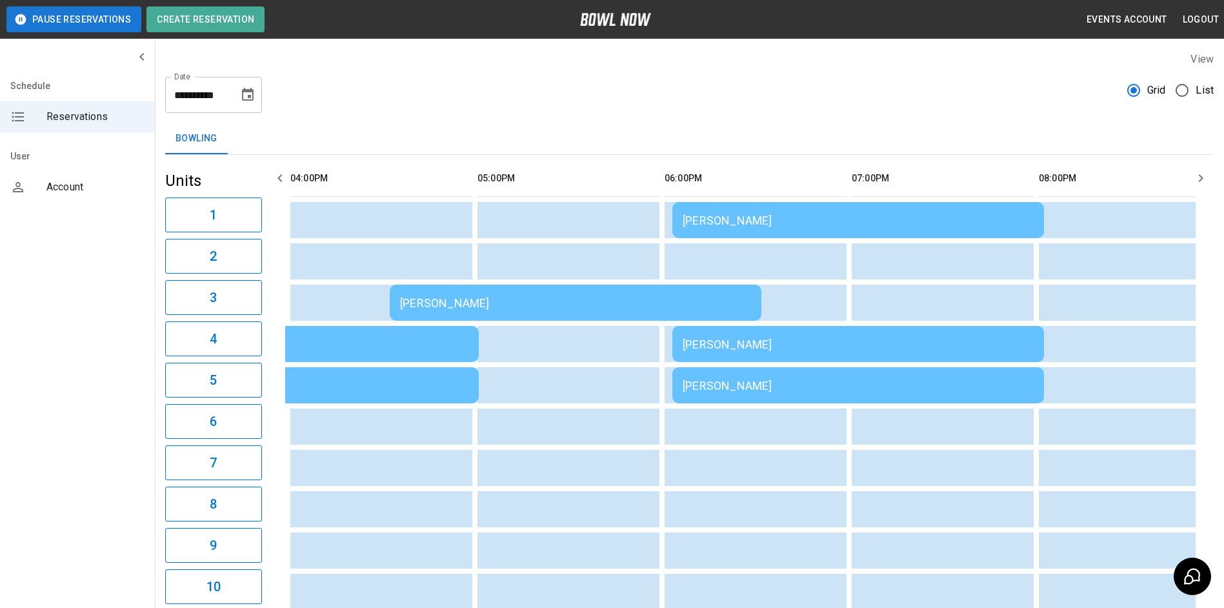
click at [819, 362] on td "[PERSON_NAME]" at bounding box center [858, 344] width 372 height 36
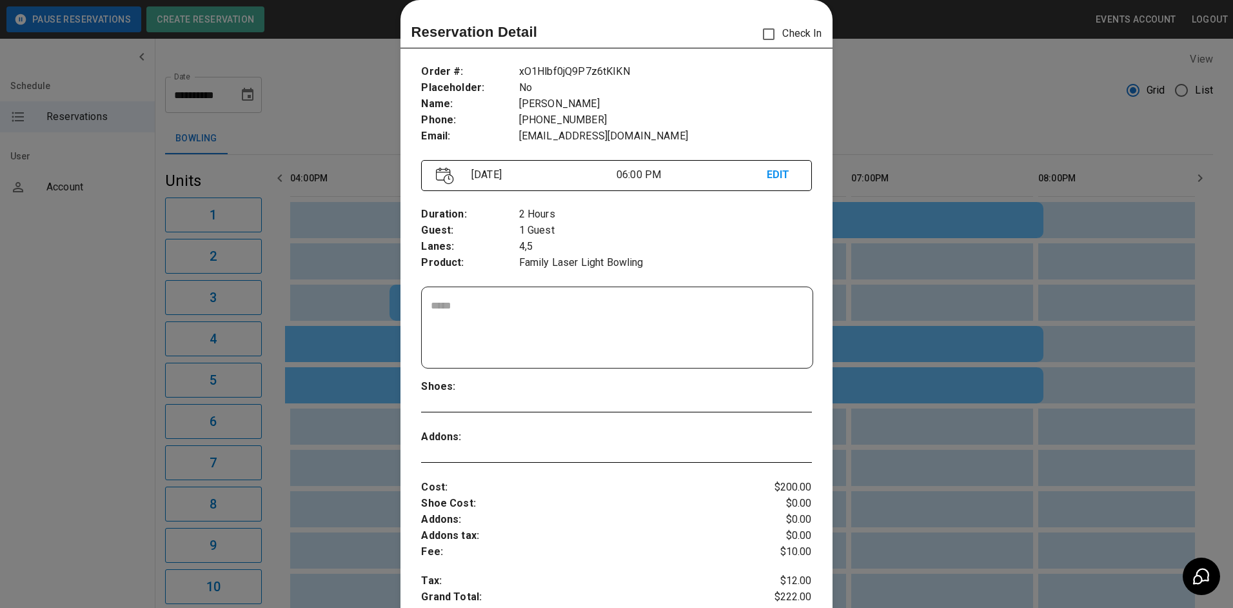
click at [953, 421] on div at bounding box center [616, 304] width 1233 height 608
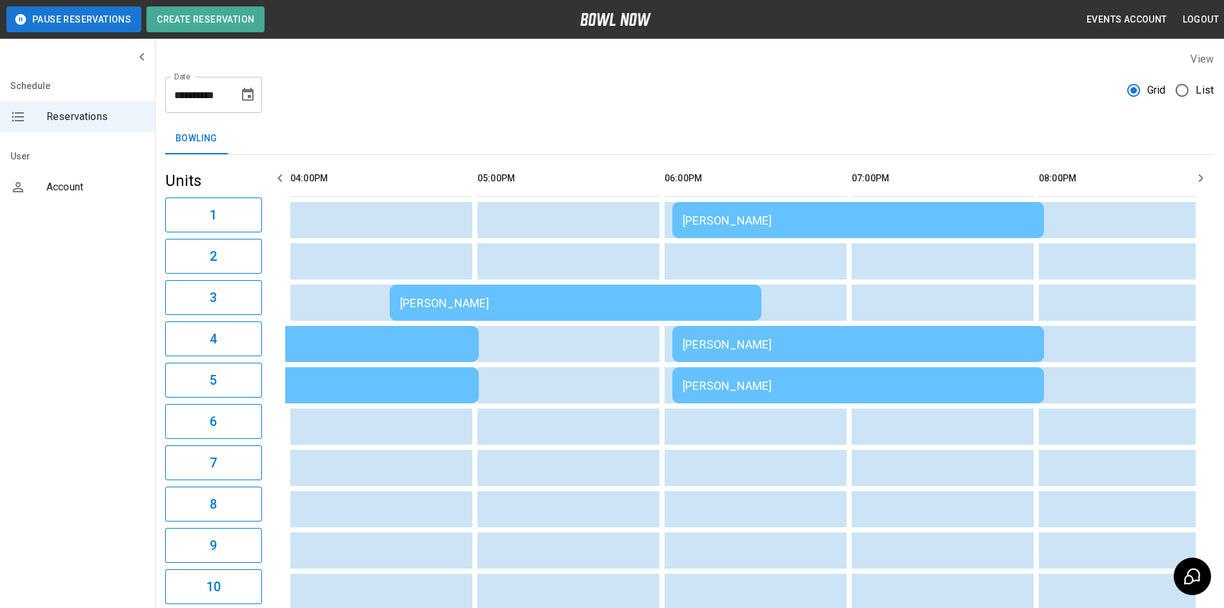
click at [596, 296] on div "[PERSON_NAME]" at bounding box center [575, 303] width 351 height 14
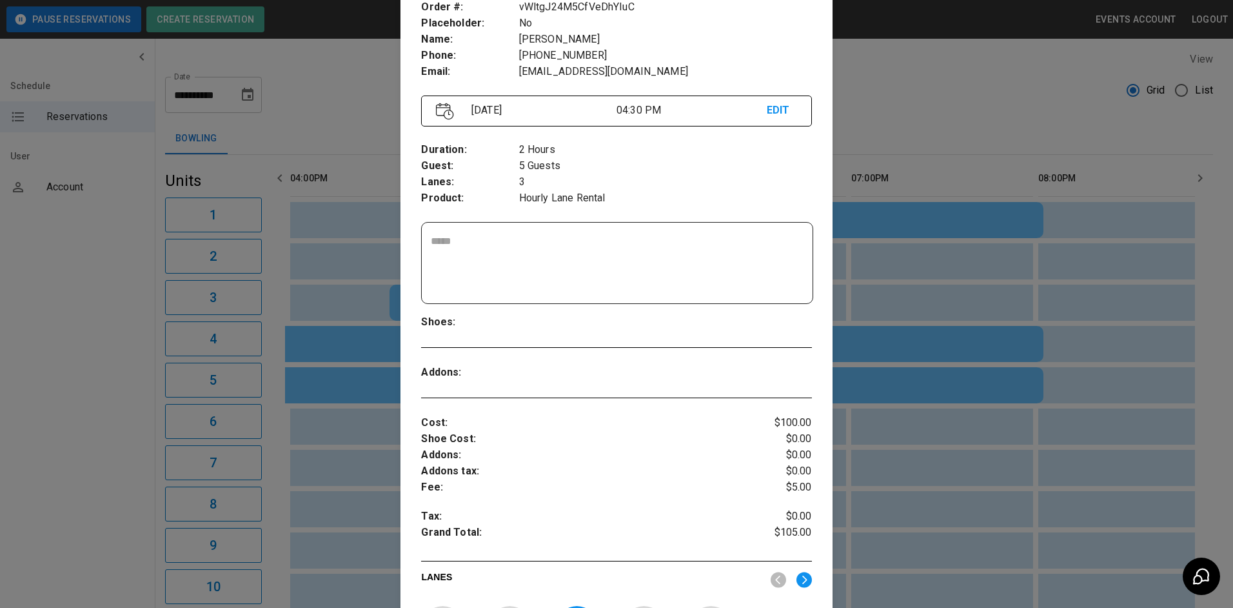
click at [1040, 264] on div at bounding box center [616, 304] width 1233 height 608
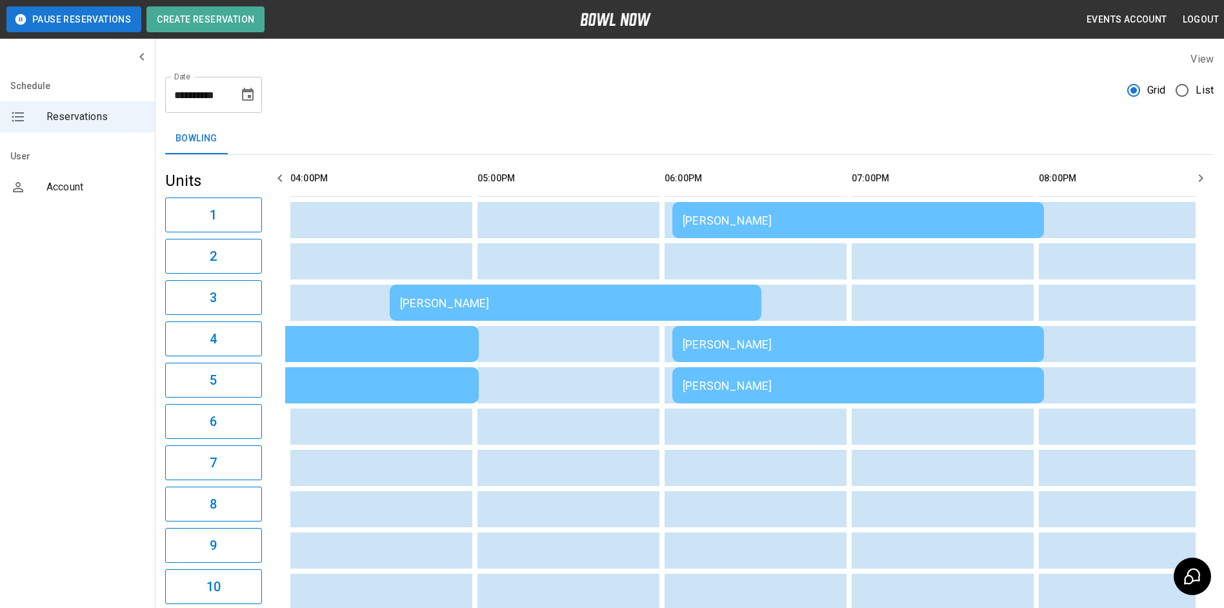
click at [286, 185] on icon "button" at bounding box center [279, 177] width 15 height 15
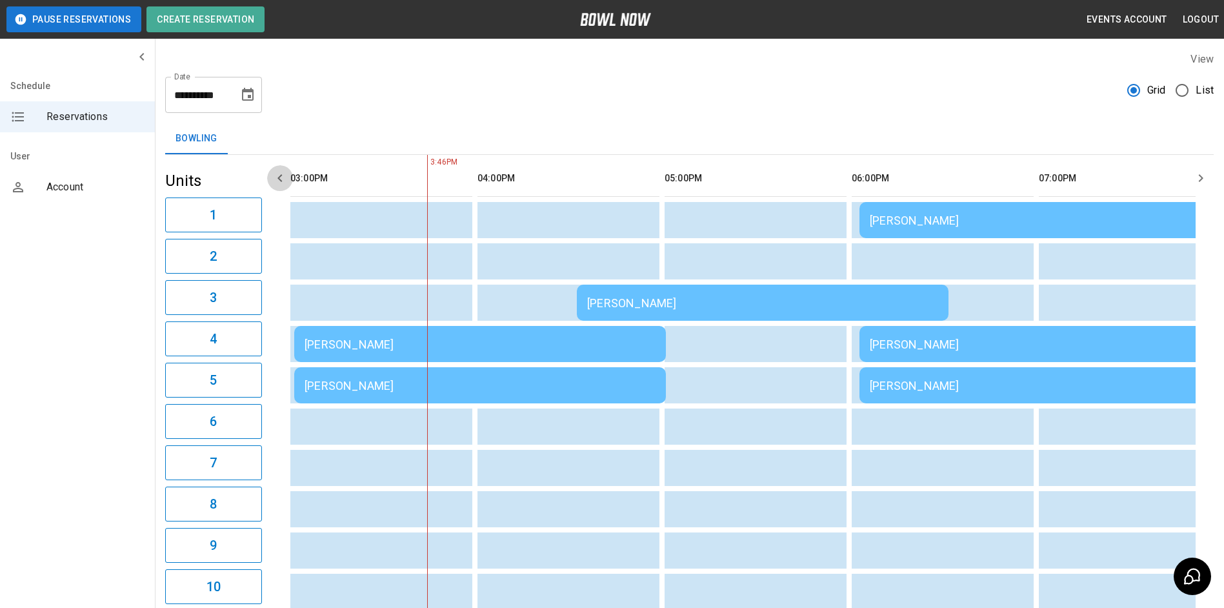
click at [286, 185] on icon "button" at bounding box center [279, 177] width 15 height 15
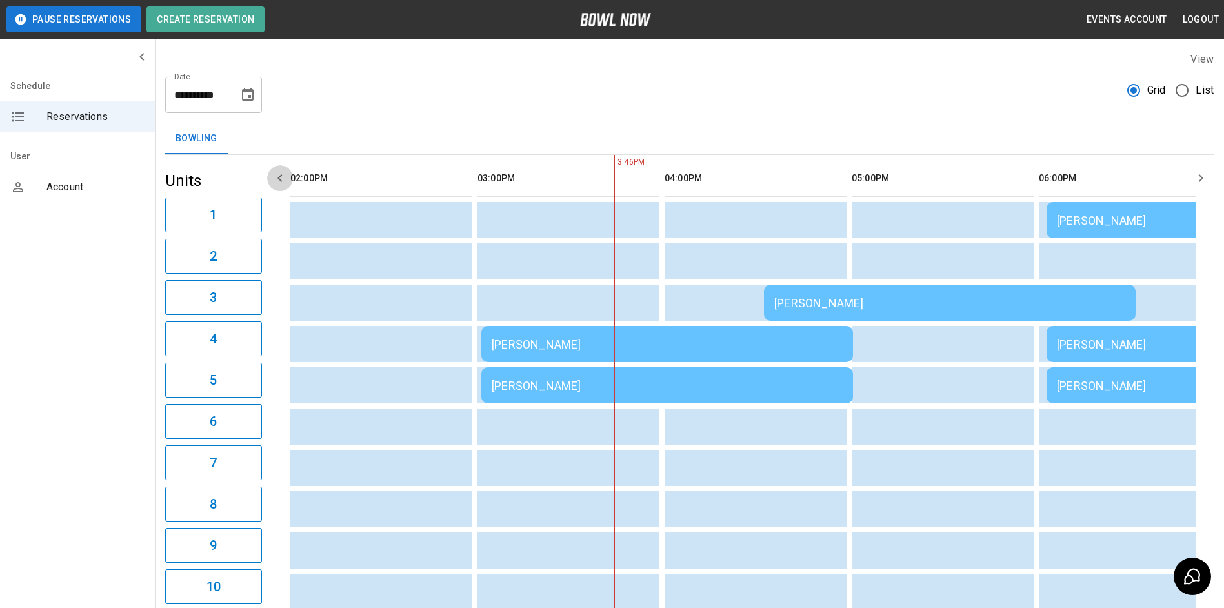
click at [286, 185] on icon "button" at bounding box center [279, 177] width 15 height 15
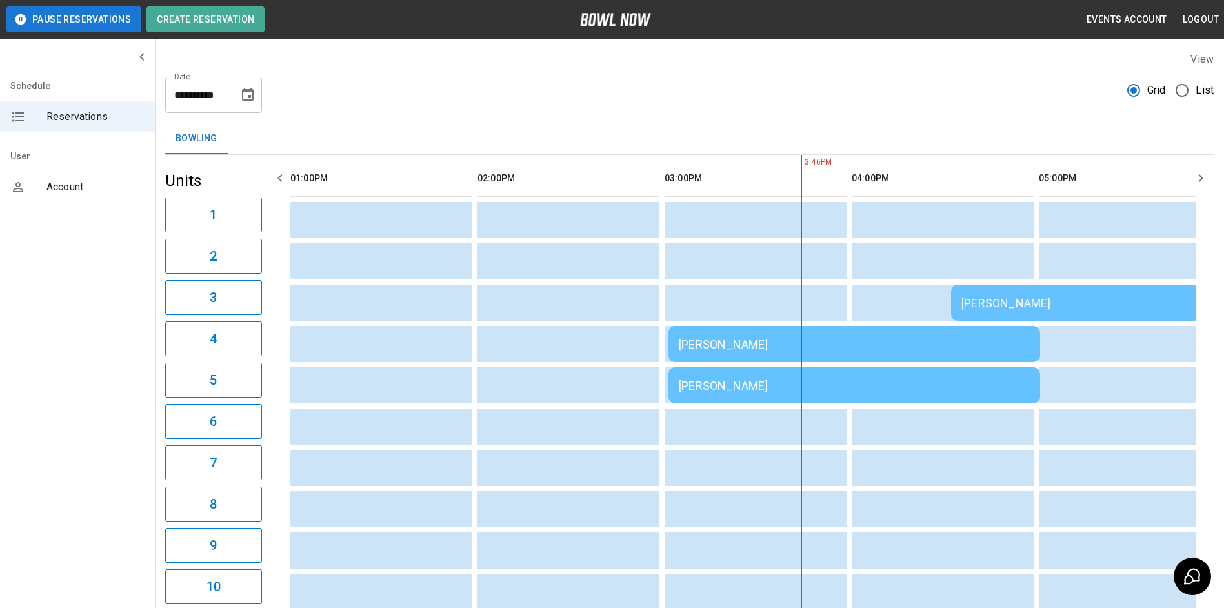
click at [692, 335] on td "[PERSON_NAME]" at bounding box center [854, 344] width 372 height 36
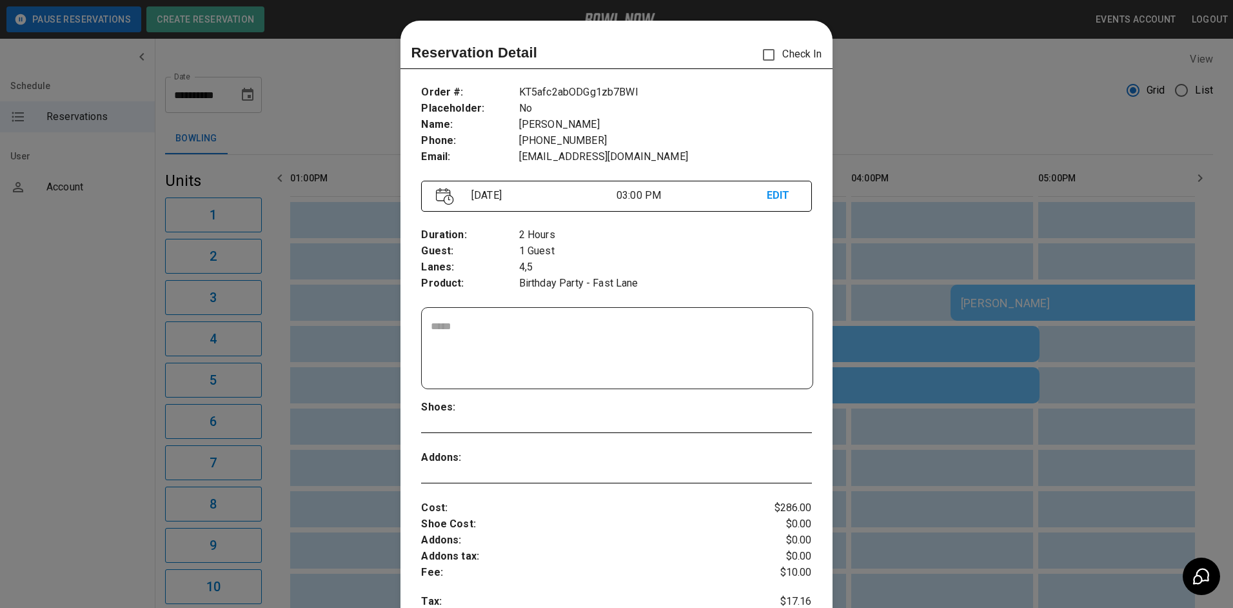
click at [888, 314] on div at bounding box center [616, 304] width 1233 height 608
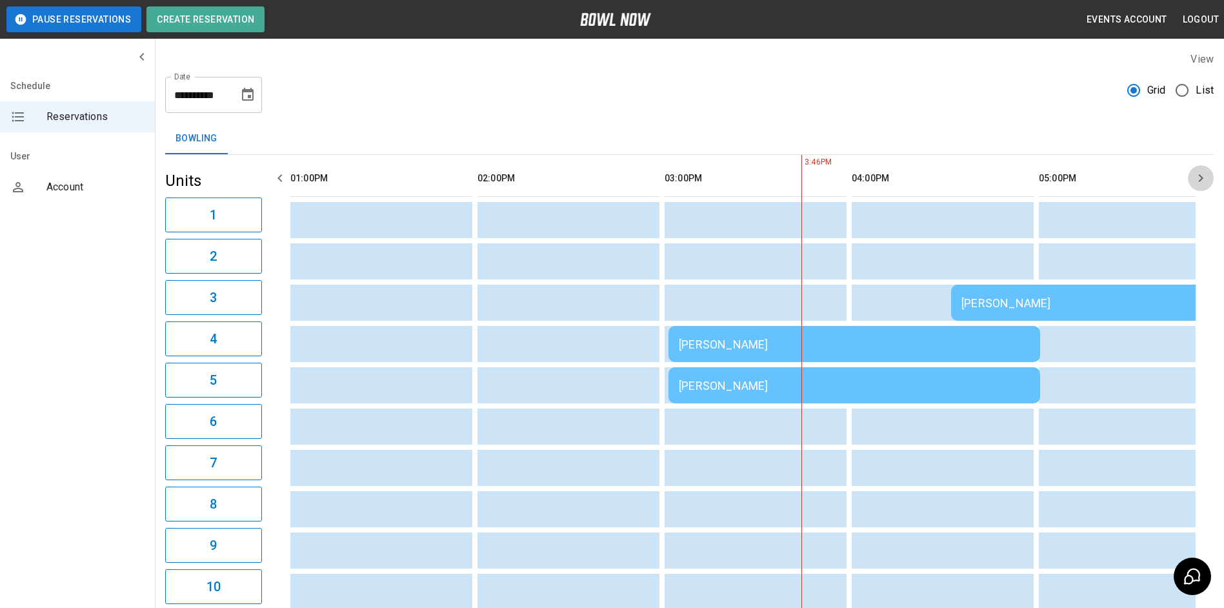
click at [1206, 181] on icon "button" at bounding box center [1200, 177] width 15 height 15
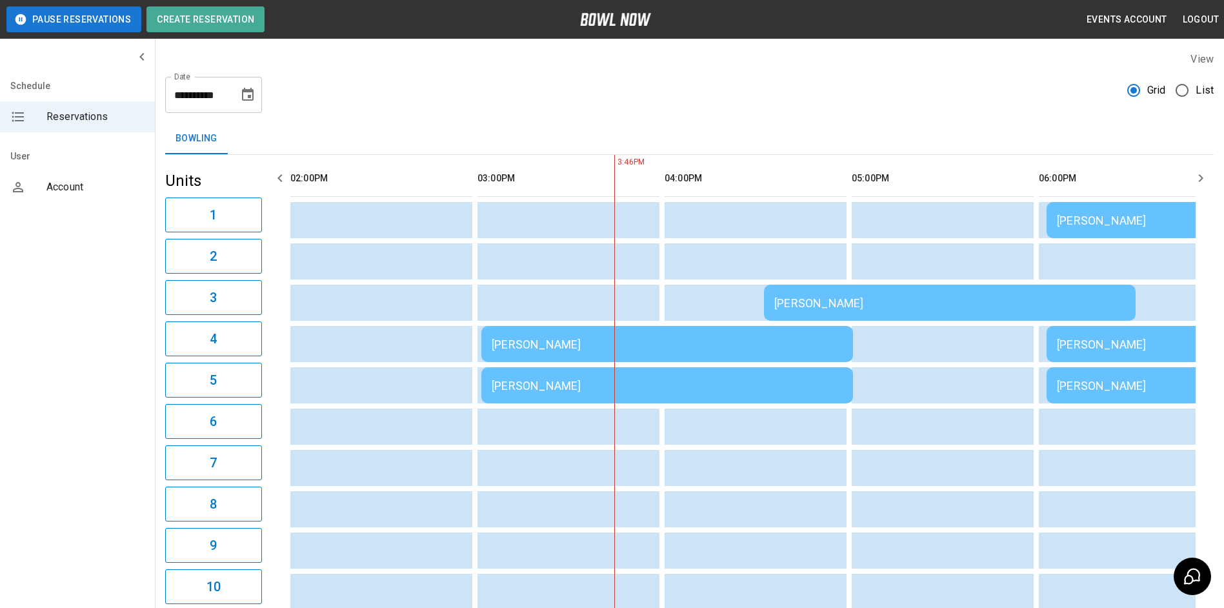
click at [1206, 181] on icon "button" at bounding box center [1200, 177] width 15 height 15
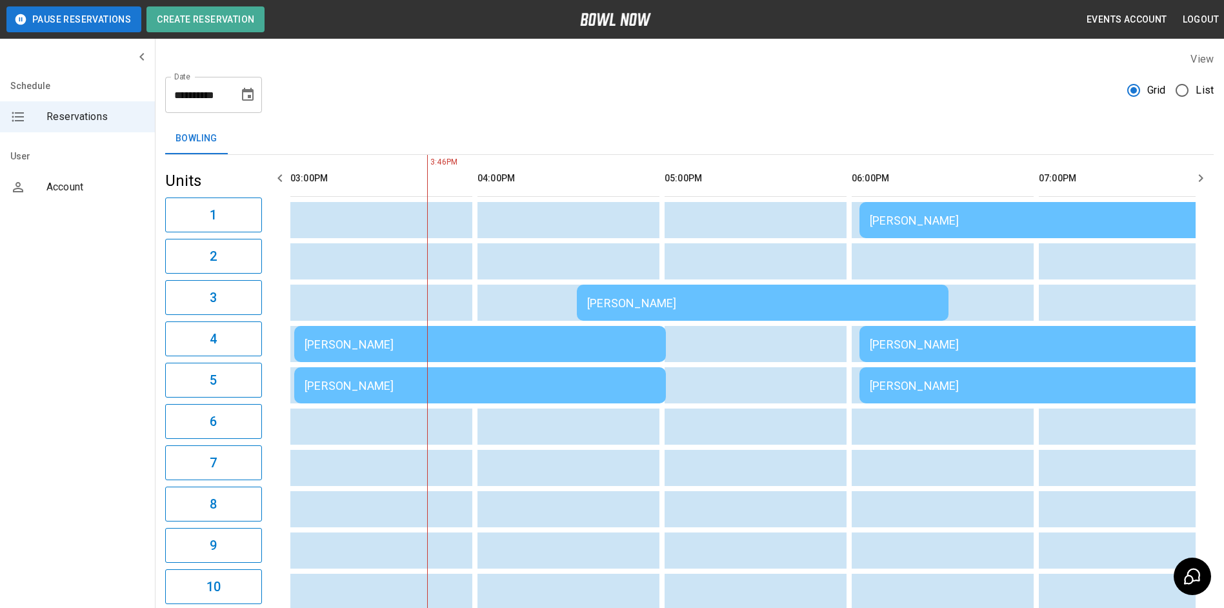
click at [284, 181] on icon "button" at bounding box center [279, 177] width 15 height 15
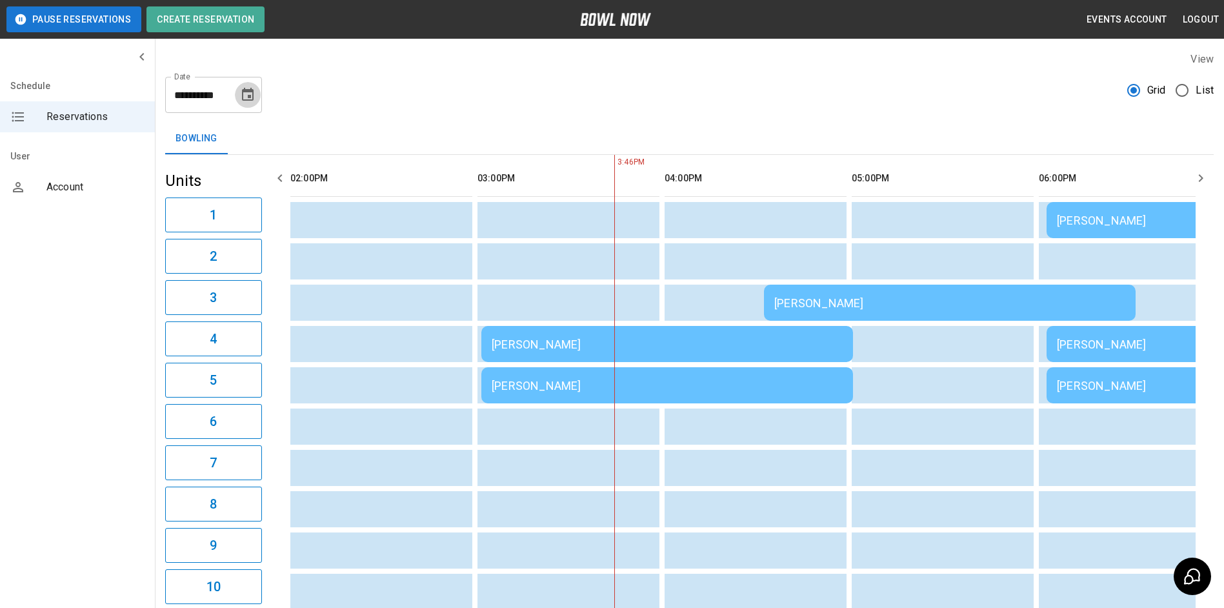
click at [246, 94] on icon "Choose date, selected date is Aug 16, 2025" at bounding box center [247, 94] width 15 height 15
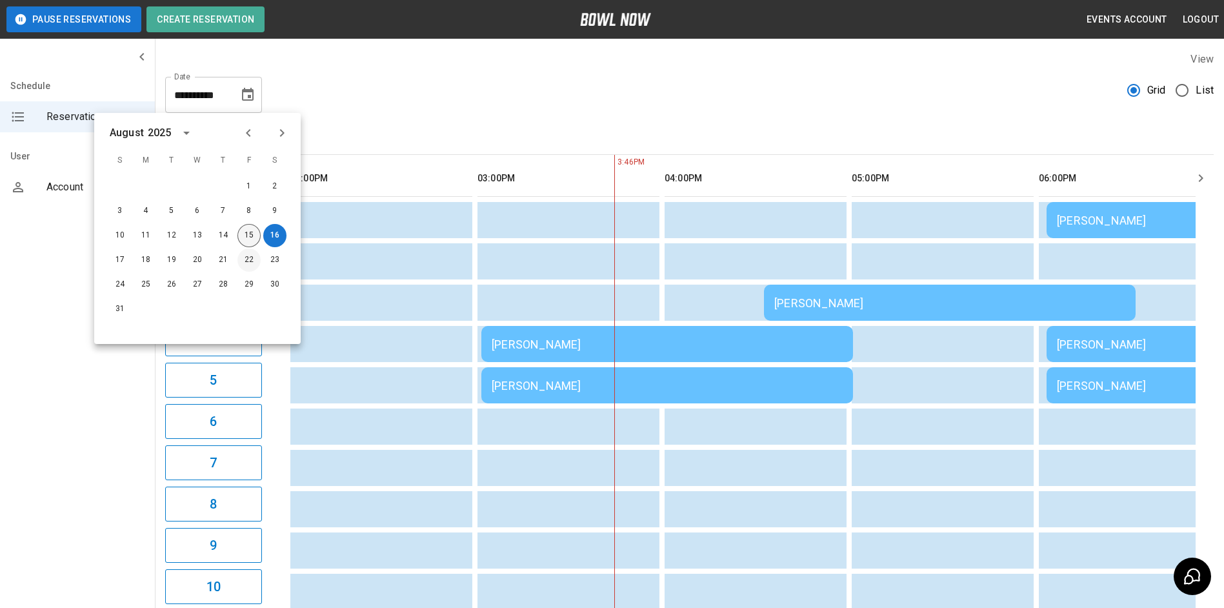
drag, startPoint x: 246, startPoint y: 237, endPoint x: 245, endPoint y: 256, distance: 19.4
click at [246, 237] on button "15" at bounding box center [248, 235] width 23 height 23
type input "**********"
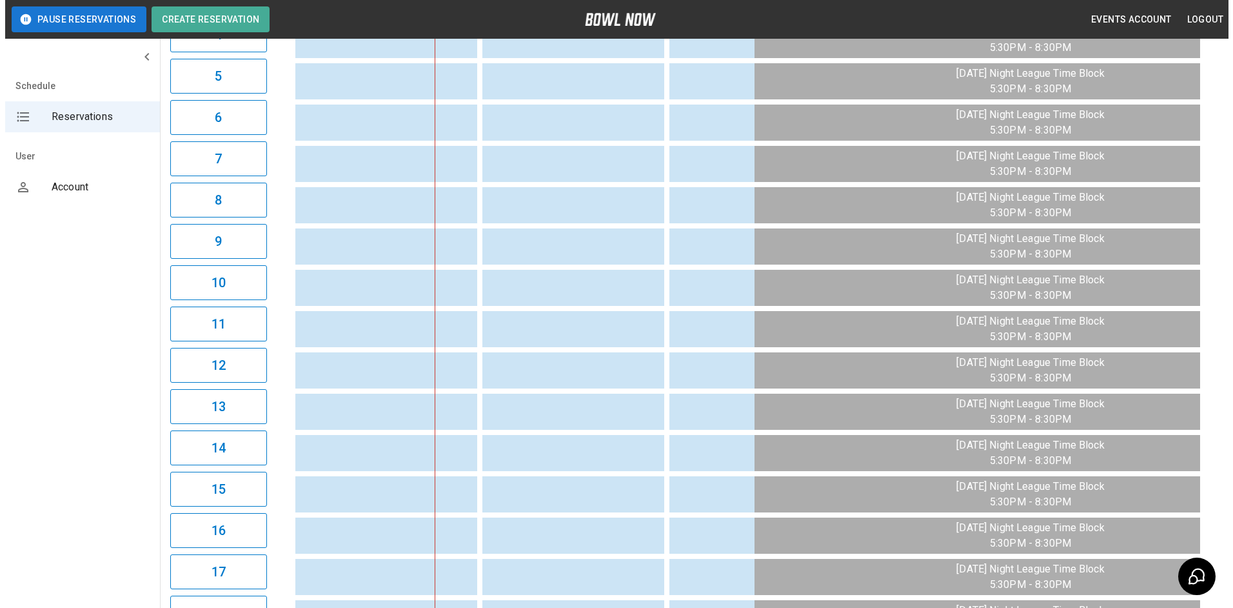
scroll to position [141, 0]
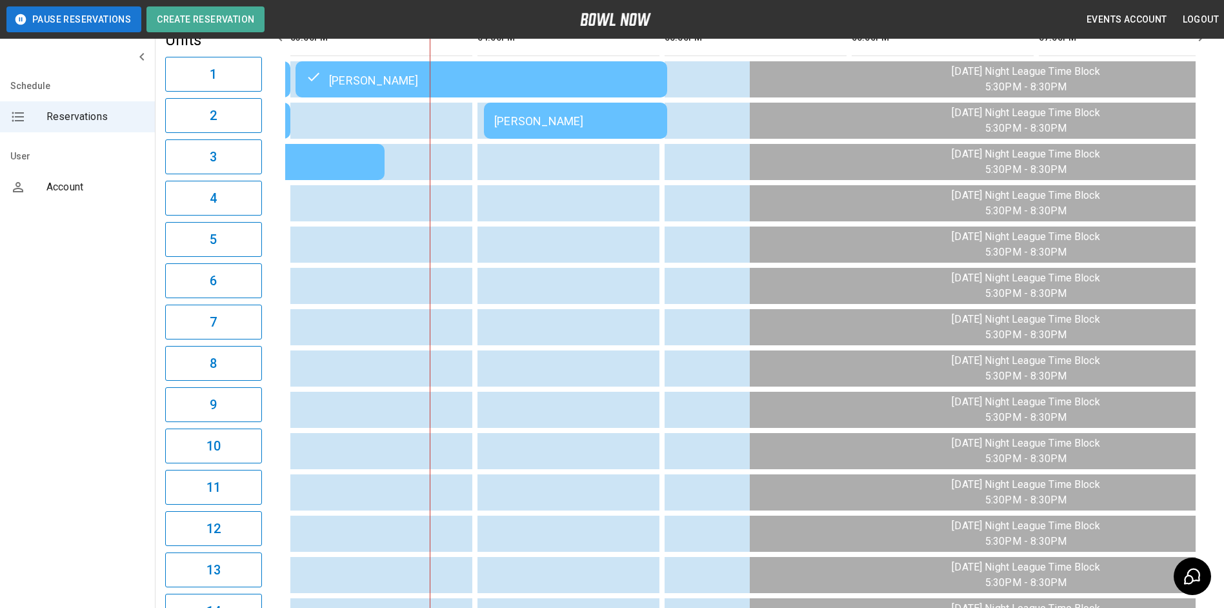
click at [575, 120] on div "[PERSON_NAME]" at bounding box center [575, 121] width 163 height 14
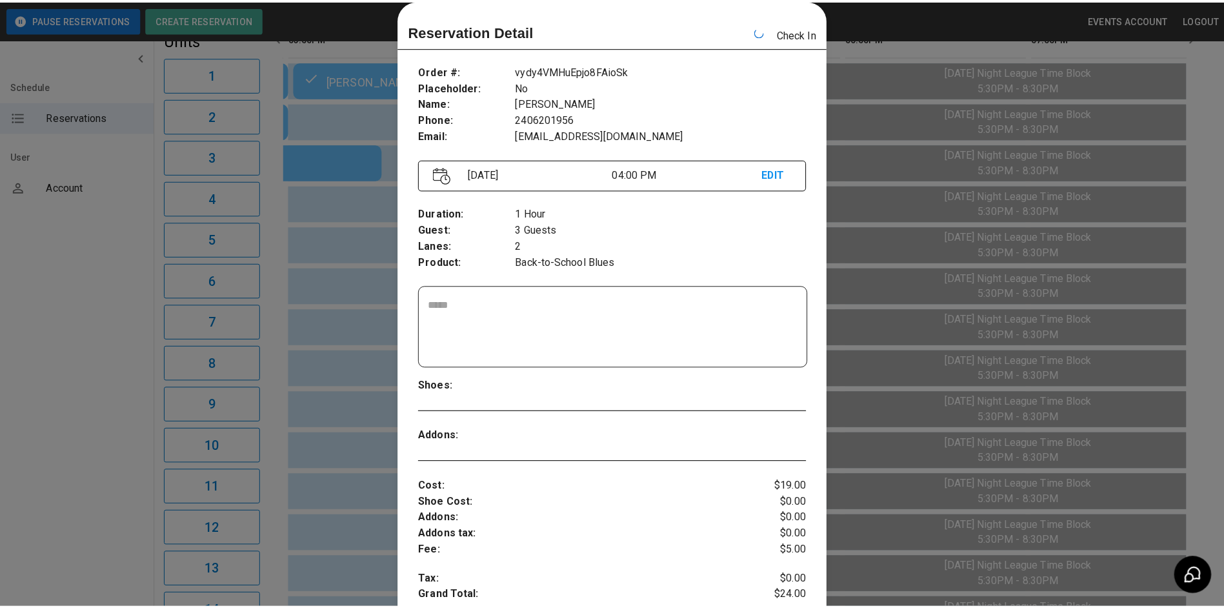
scroll to position [0, 935]
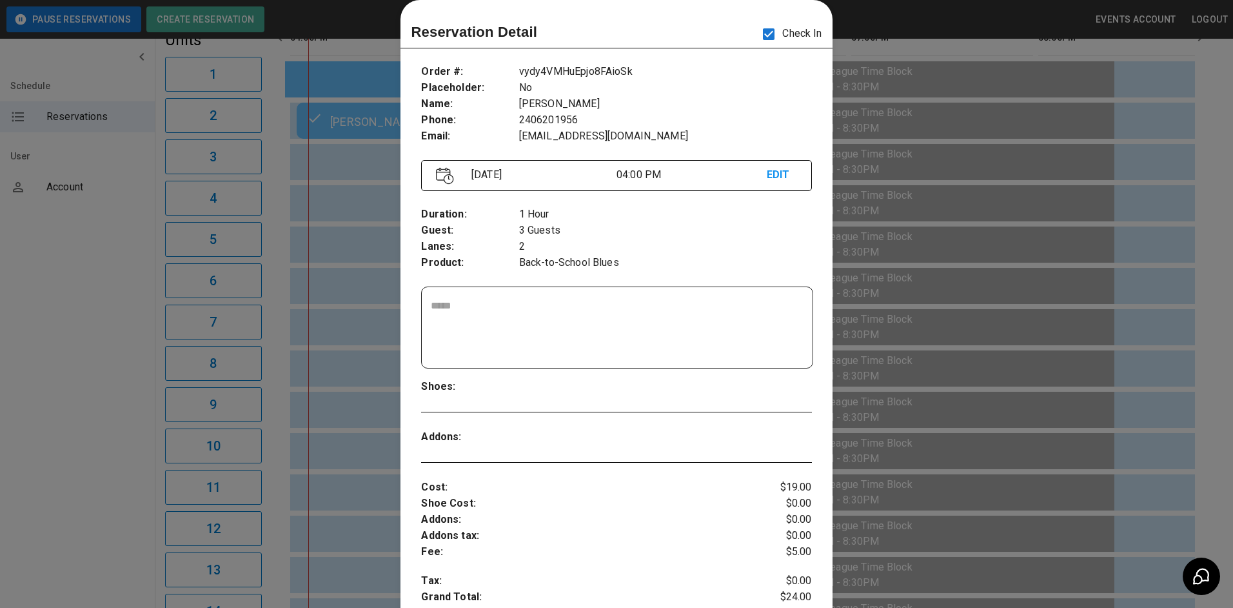
click at [984, 221] on div at bounding box center [616, 304] width 1233 height 608
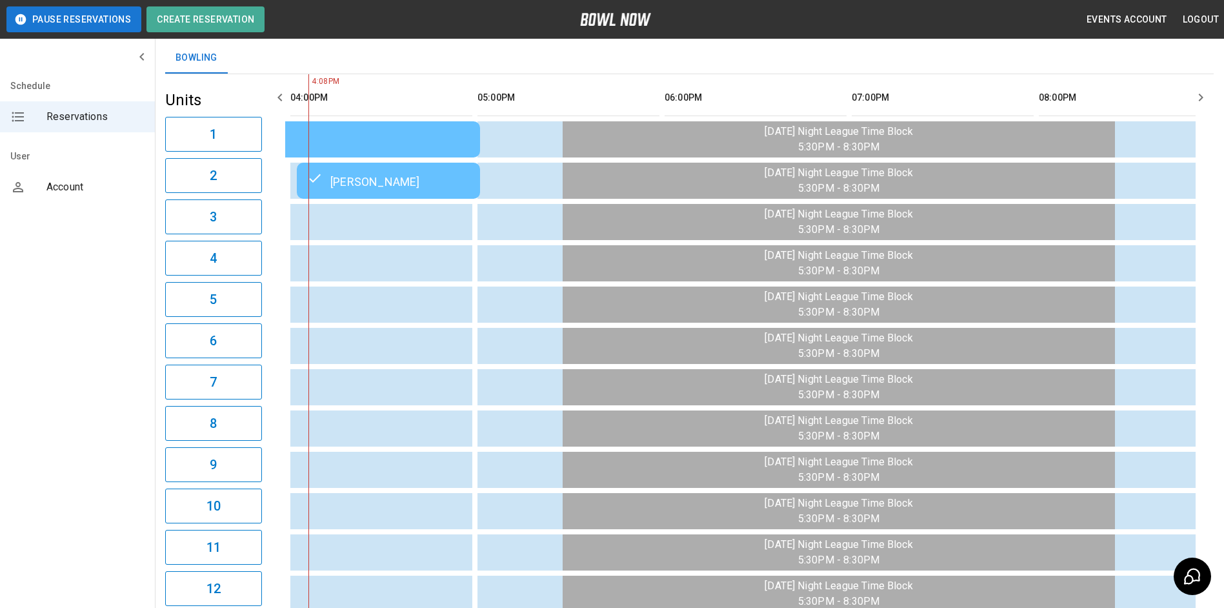
scroll to position [0, 0]
